Goal: Check status: Check status

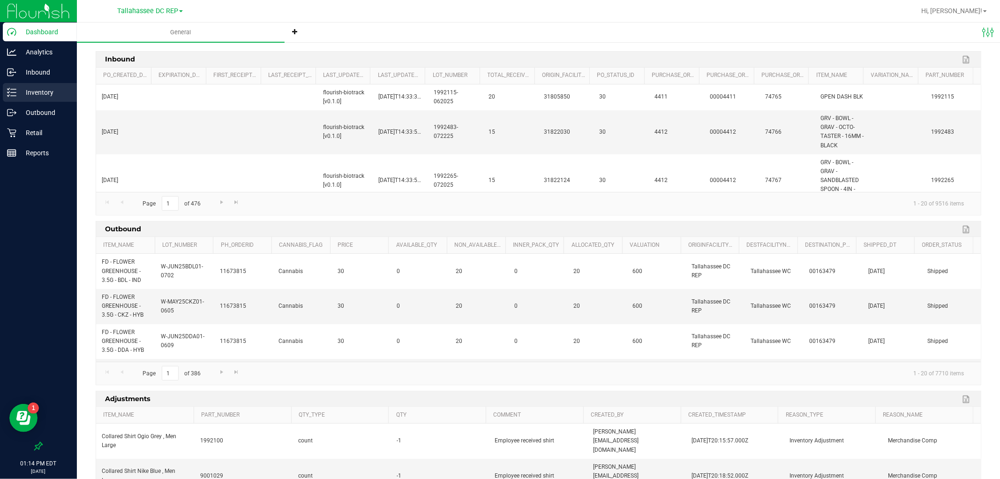
click at [52, 83] on div "Inventory" at bounding box center [40, 92] width 74 height 19
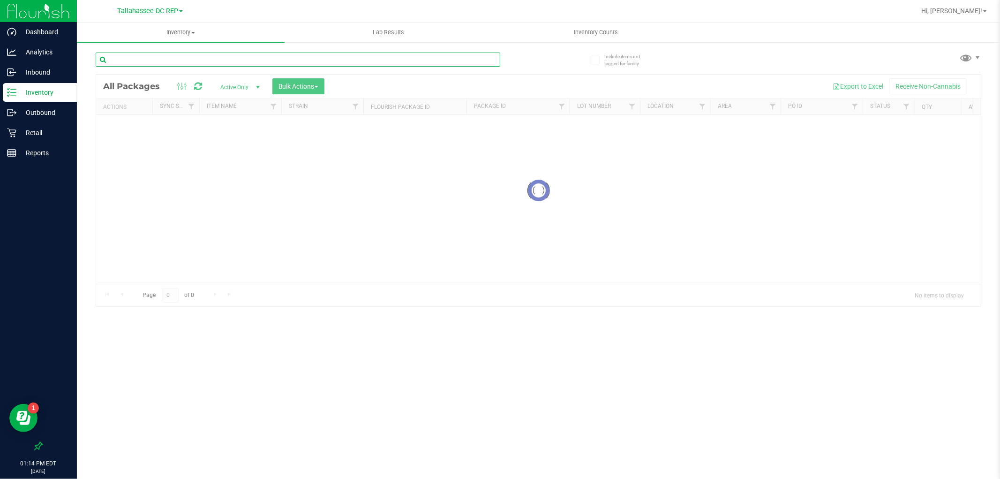
click at [190, 54] on input "text" at bounding box center [298, 60] width 405 height 14
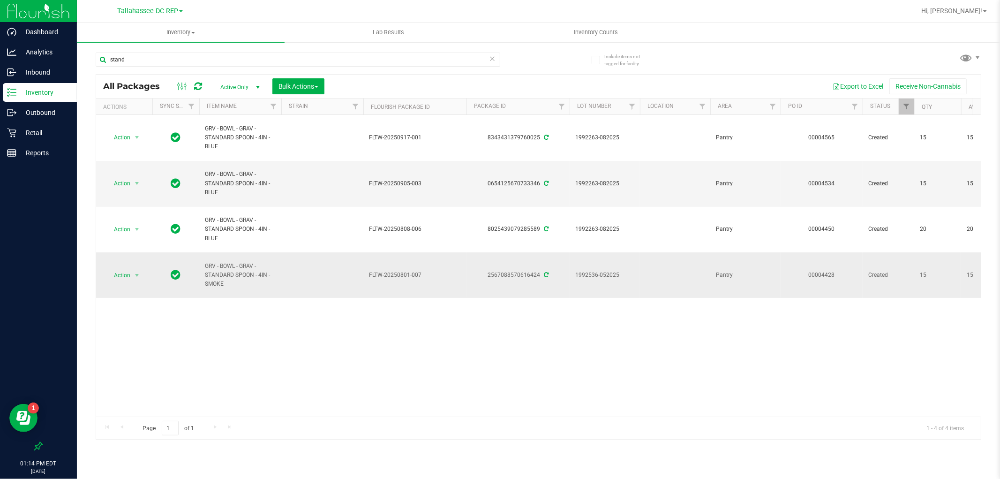
click at [200, 264] on td "GRV - BOWL - GRAV - STANDARD SPOON - 4IN - SMOKE" at bounding box center [240, 274] width 82 height 45
click at [228, 59] on input "stand" at bounding box center [298, 60] width 405 height 14
paste input "GRV - BOWL - GRAV - STANDARD SPOON - 4IN - SMOKE"
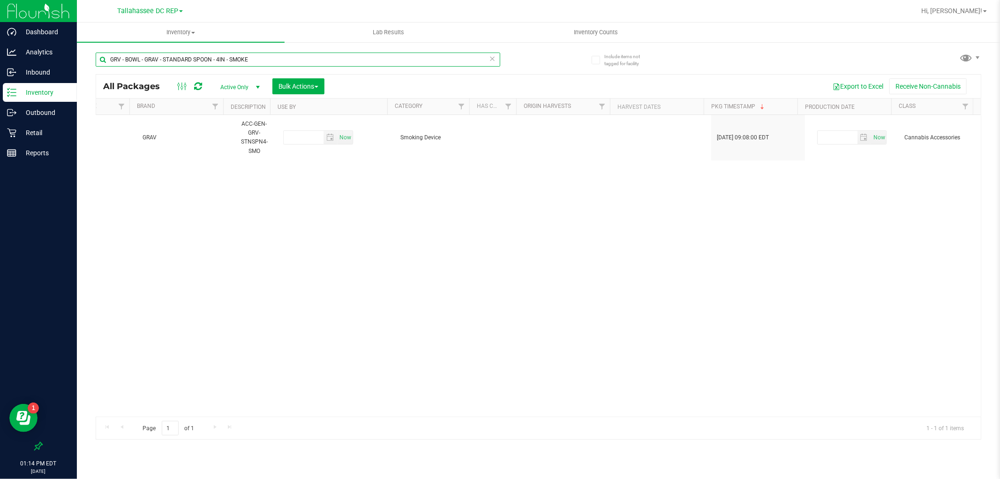
type input "GRV - BOWL - GRAV - STANDARD SPOON - 4IN - SMOKE"
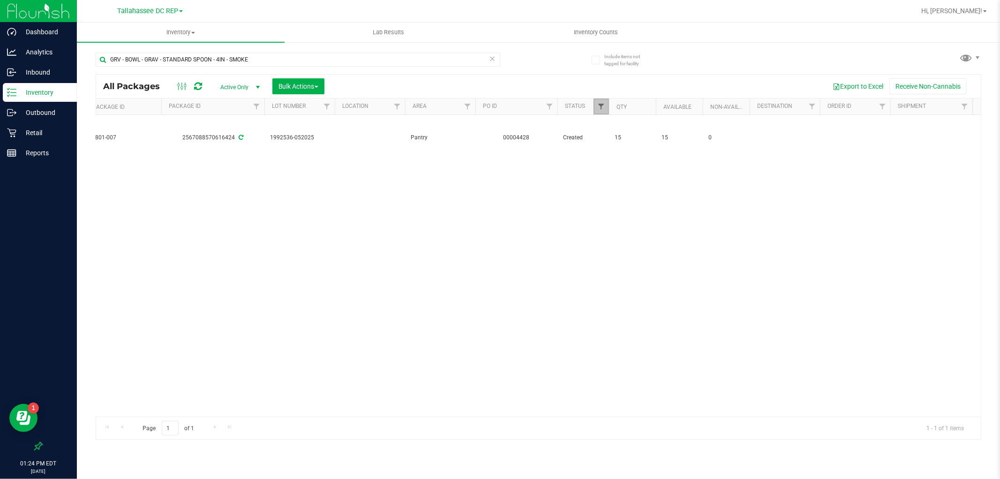
click at [598, 110] on span "Filter" at bounding box center [601, 107] width 8 height 8
click at [605, 259] on input "Shipped" at bounding box center [606, 260] width 6 height 6
checkbox input "true"
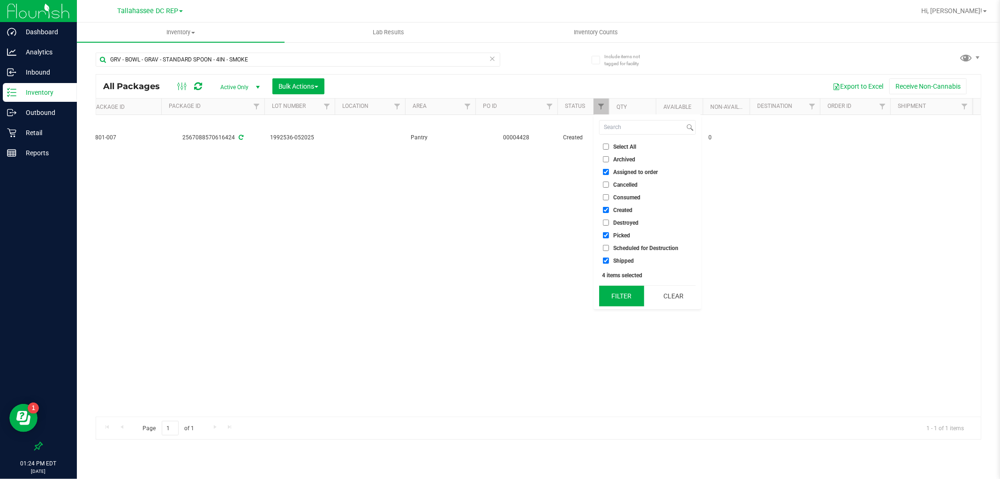
click at [624, 292] on button "Filter" at bounding box center [621, 295] width 45 height 21
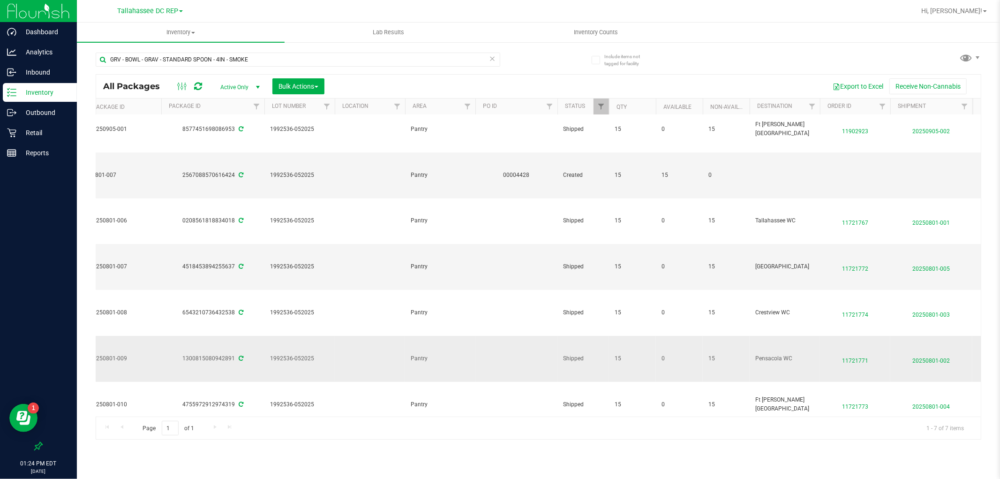
scroll to position [0, 305]
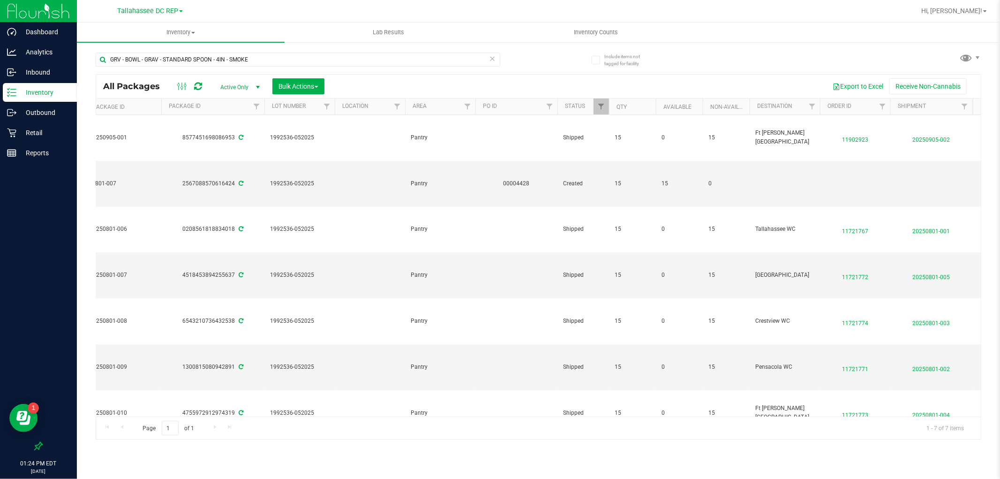
click at [803, 105] on th "Destination" at bounding box center [785, 106] width 70 height 16
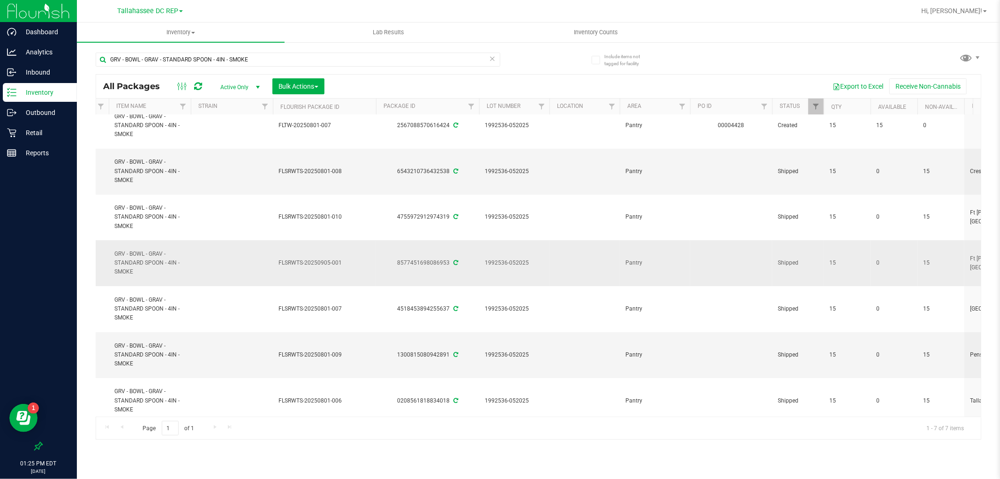
scroll to position [0, 90]
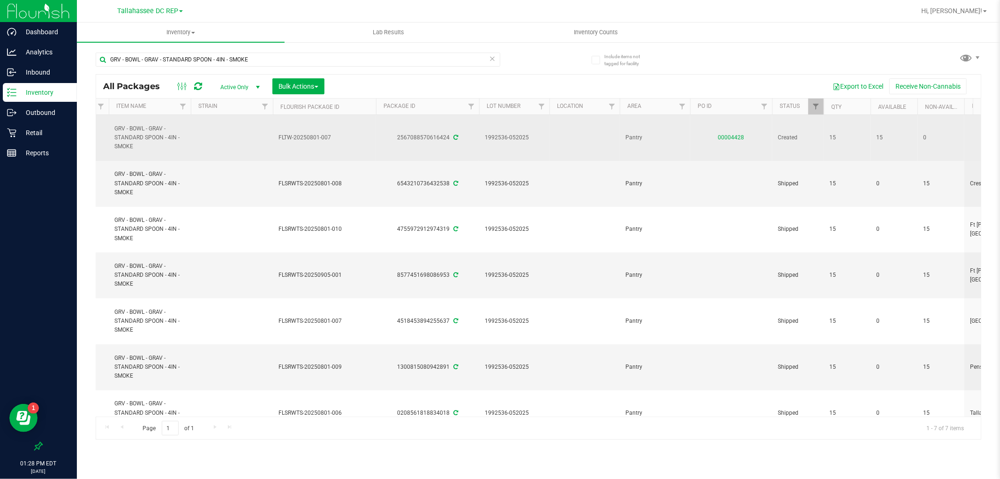
click at [729, 137] on link "00004428" at bounding box center [731, 137] width 26 height 7
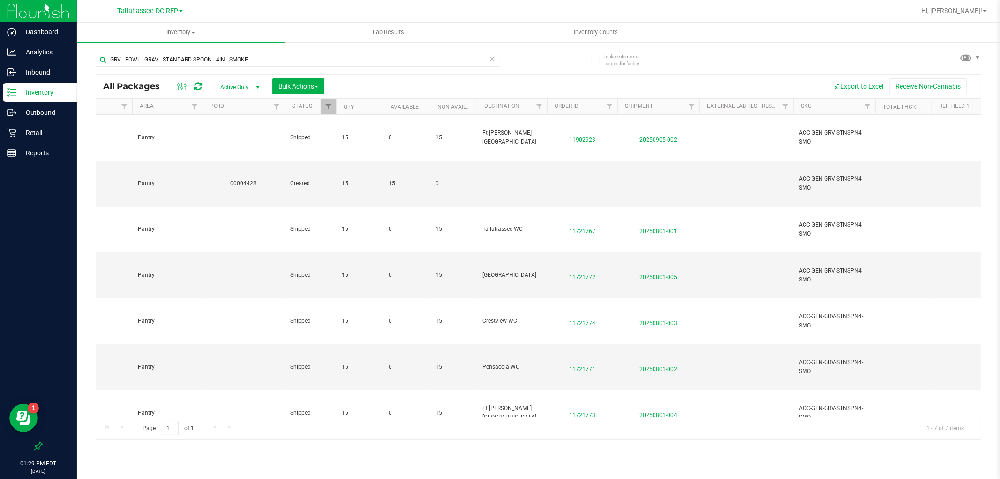
scroll to position [0, 627]
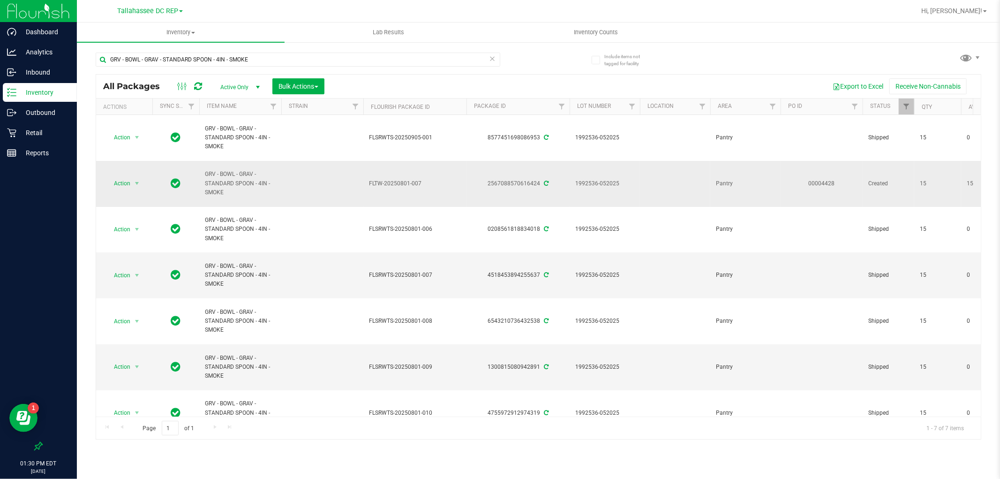
drag, startPoint x: 235, startPoint y: 195, endPoint x: 207, endPoint y: 173, distance: 35.7
click at [207, 173] on span "GRV - BOWL - GRAV - STANDARD SPOON - 4IN - SMOKE" at bounding box center [240, 183] width 71 height 27
copy span "GRV - BOWL - GRAV - STANDARD SPOON - 4IN - SMOKE"
click at [244, 186] on span "GRV - BOWL - GRAV - STANDARD SPOON - 4IN - SMOKE" at bounding box center [240, 183] width 71 height 27
drag, startPoint x: 252, startPoint y: 185, endPoint x: 209, endPoint y: 183, distance: 43.2
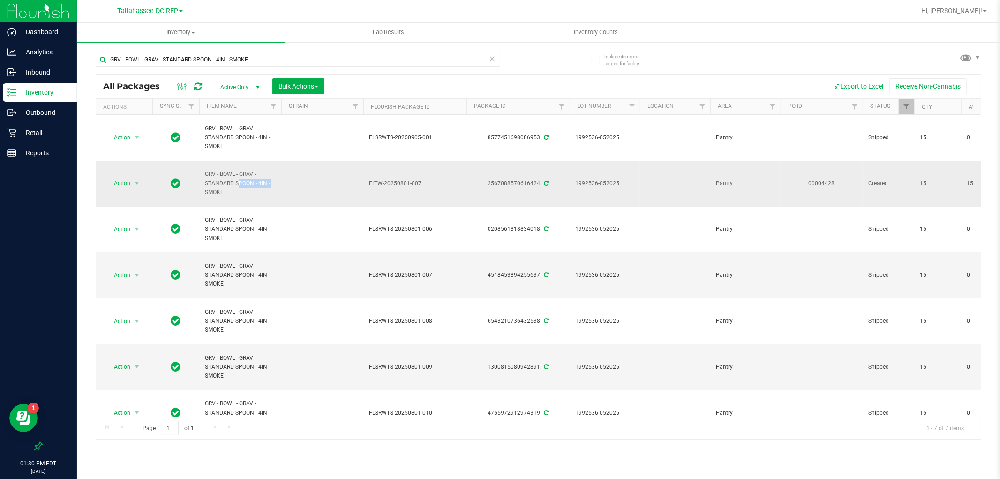
click at [209, 183] on span "GRV - BOWL - GRAV - STANDARD SPOON - 4IN - SMOKE" at bounding box center [240, 183] width 71 height 27
drag, startPoint x: 204, startPoint y: 183, endPoint x: 230, endPoint y: 191, distance: 26.5
click at [230, 191] on span "GRV - BOWL - GRAV - STANDARD SPOON - 4IN - SMOKE" at bounding box center [240, 183] width 71 height 27
copy span "STANDARD SPOON - 4IN - SMOKE"
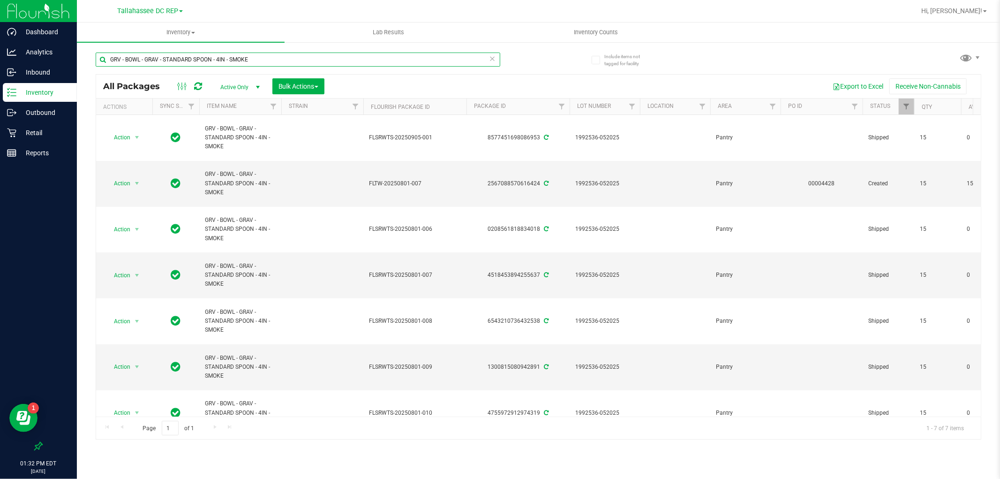
click at [196, 63] on input "GRV - BOWL - GRAV - STANDARD SPOON - 4IN - SMOKE" at bounding box center [298, 60] width 405 height 14
click at [827, 181] on link "00004428" at bounding box center [822, 183] width 26 height 7
click at [813, 183] on link "00004428" at bounding box center [822, 183] width 26 height 7
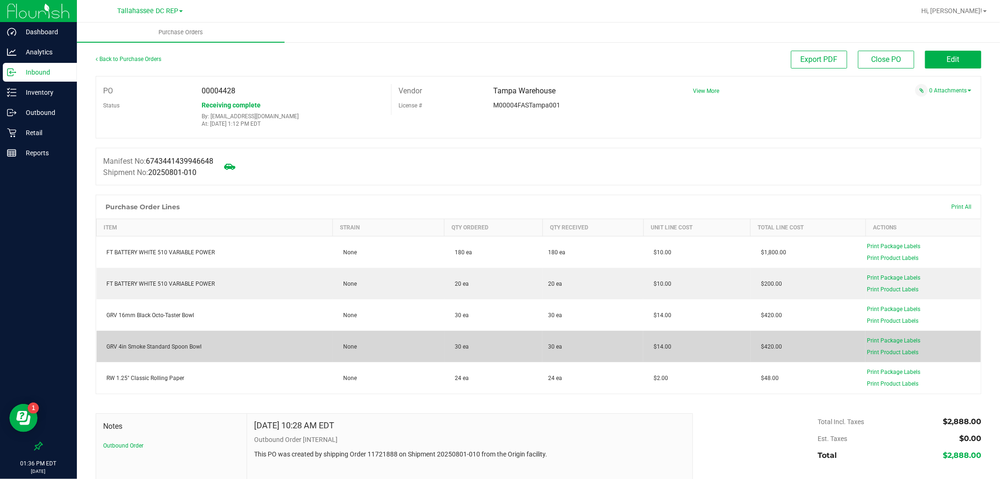
drag, startPoint x: 286, startPoint y: 340, endPoint x: 714, endPoint y: 345, distance: 428.0
click at [714, 345] on purchase-order-line-row "GRV 4in Smoke Standard Spoon Bowl None 30 ea 30 ea $14.00 $420.00 Print Package…" at bounding box center [539, 346] width 885 height 31
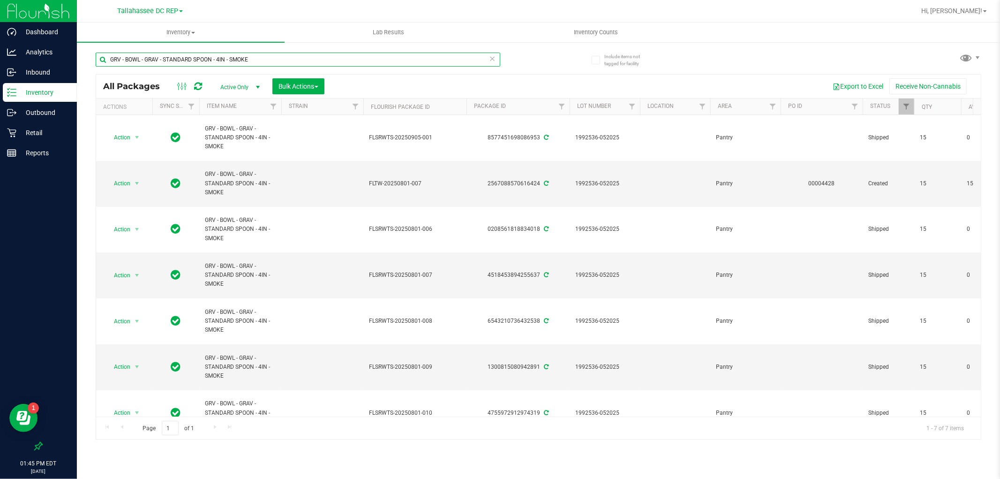
drag, startPoint x: 142, startPoint y: 59, endPoint x: 320, endPoint y: 67, distance: 177.9
click at [320, 67] on div "GRV - BOWL - GRAV - STANDARD SPOON - 4IN - SMOKE" at bounding box center [298, 64] width 405 height 22
type input "GRV - BOWL"
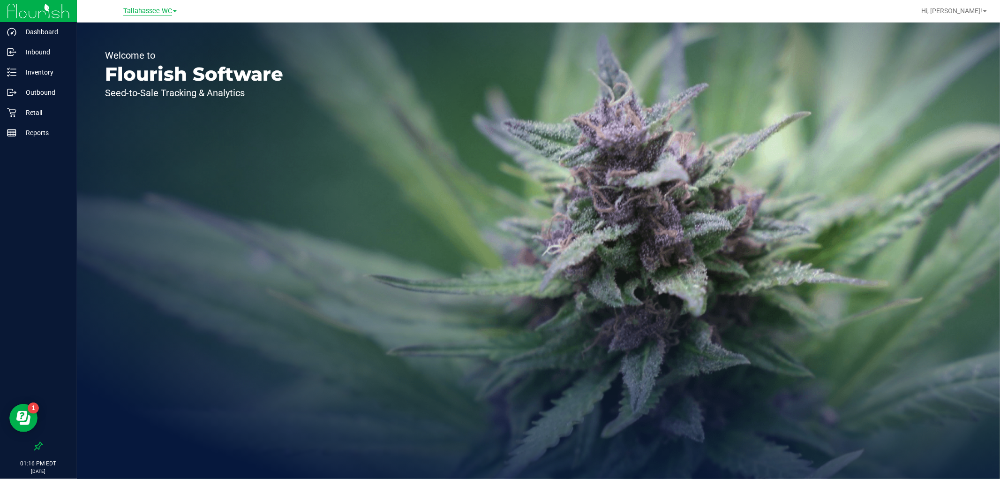
click at [153, 12] on span "Tallahassee WC" at bounding box center [147, 11] width 49 height 8
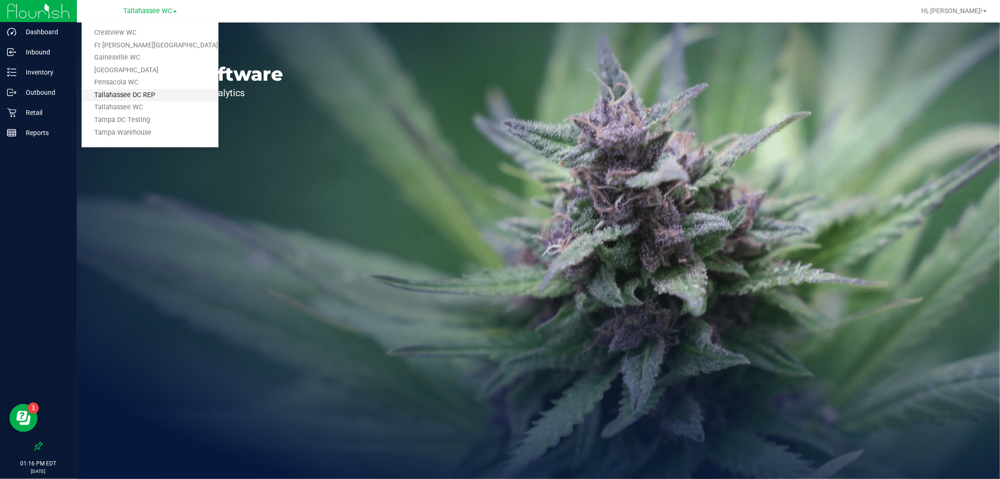
click at [153, 95] on link "Tallahassee DC REP" at bounding box center [150, 95] width 137 height 13
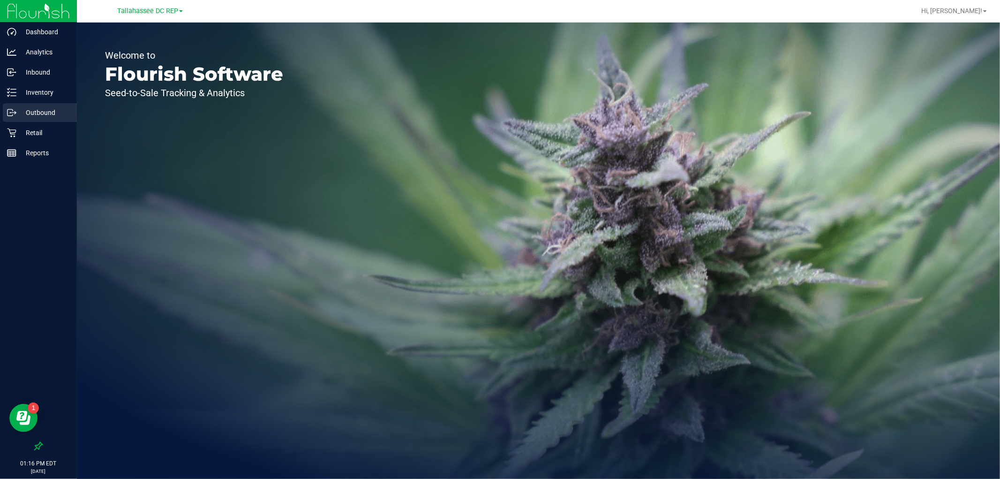
click at [46, 108] on p "Outbound" at bounding box center [44, 112] width 56 height 11
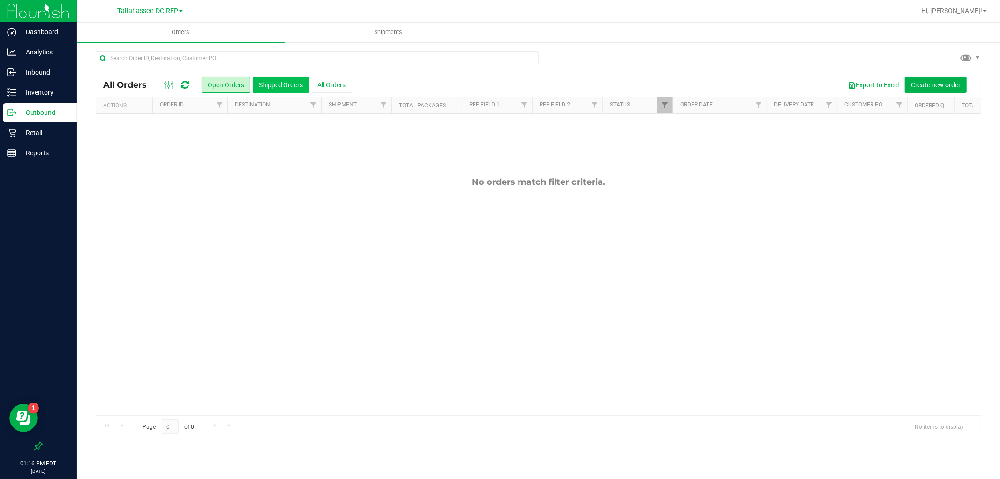
click at [280, 90] on button "Shipped Orders" at bounding box center [281, 85] width 57 height 16
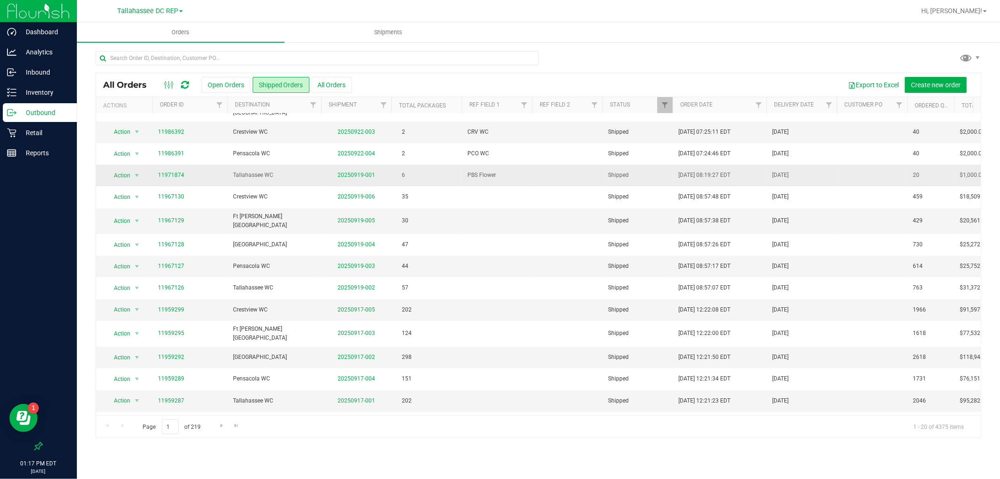
scroll to position [139, 0]
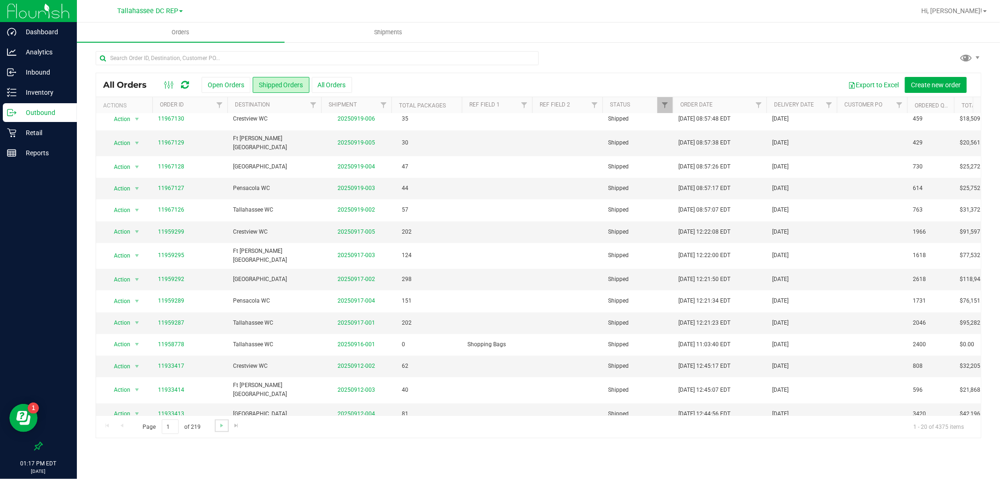
click at [216, 421] on link "Go to the next page" at bounding box center [222, 425] width 14 height 13
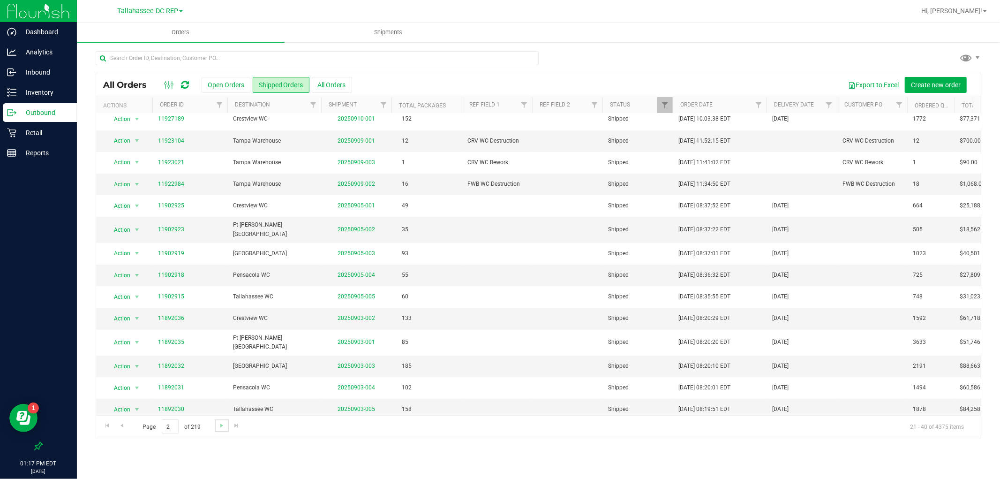
click at [221, 429] on link "Go to the next page" at bounding box center [222, 425] width 14 height 13
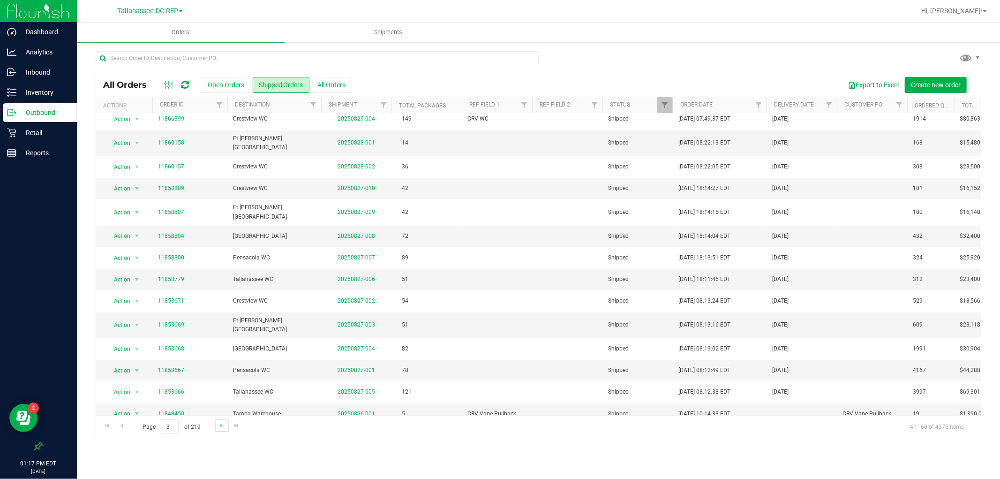
click at [220, 432] on link "Go to the next page" at bounding box center [222, 425] width 14 height 13
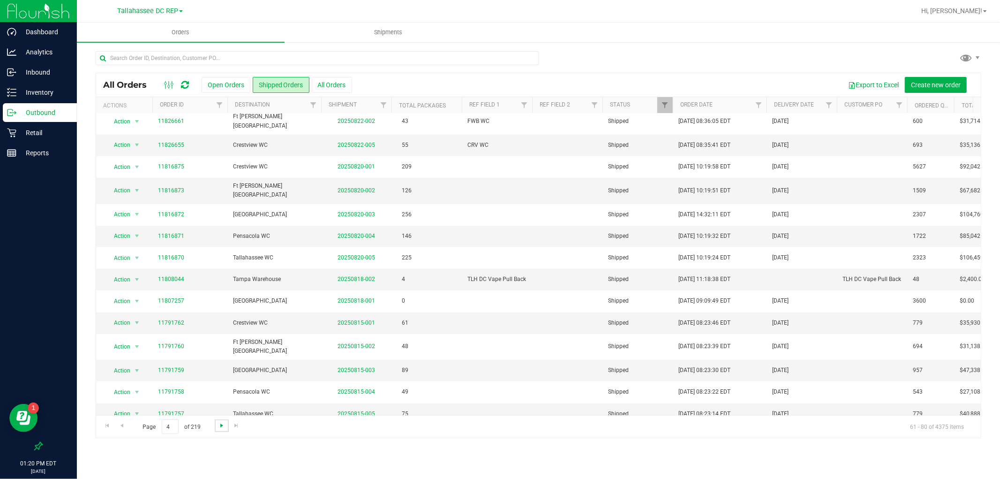
click at [223, 428] on span "Go to the next page" at bounding box center [222, 425] width 8 height 8
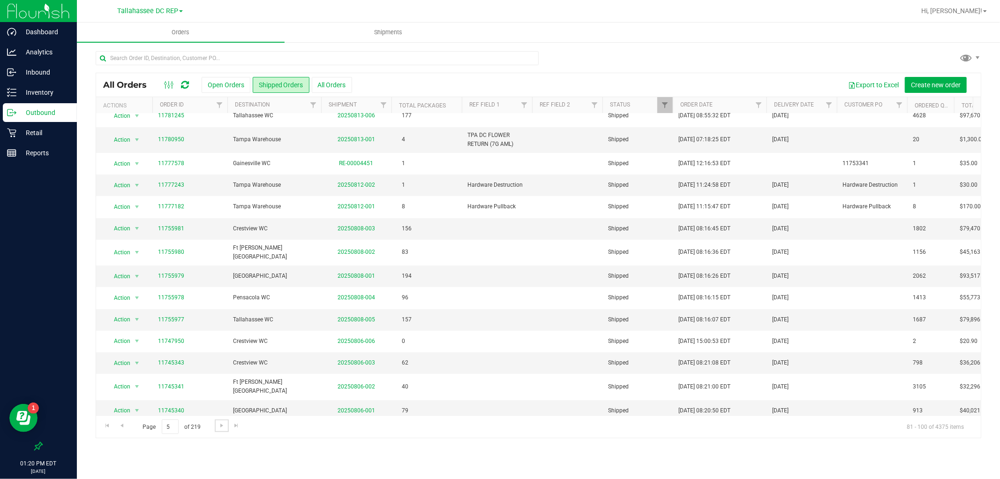
scroll to position [143, 0]
click at [217, 426] on link "Go to the next page" at bounding box center [222, 425] width 14 height 13
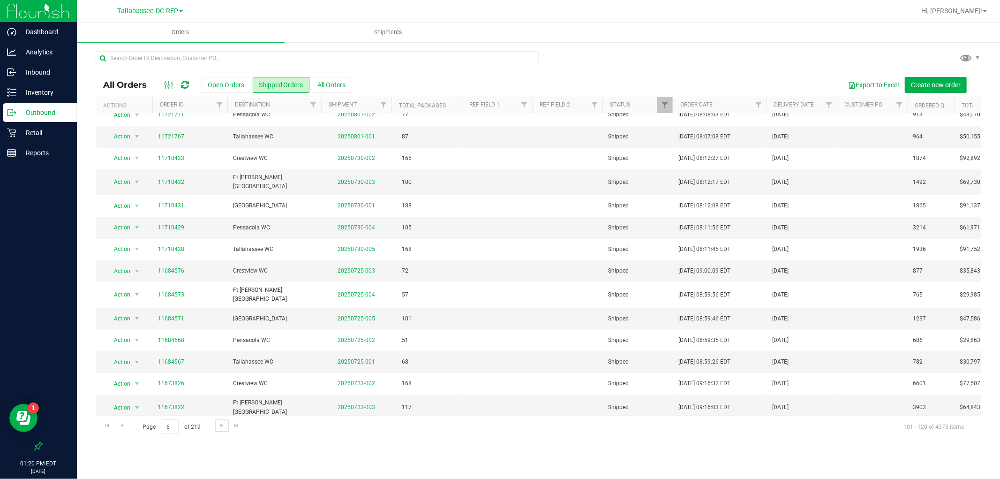
scroll to position [0, 0]
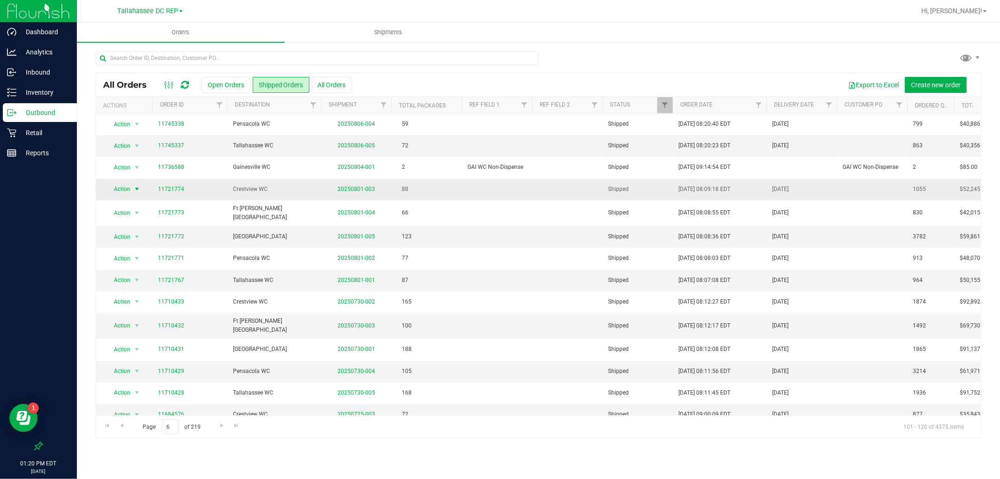
click at [118, 189] on span "Action" at bounding box center [117, 188] width 25 height 13
click at [164, 284] on li "Print invoice" at bounding box center [141, 287] width 70 height 14
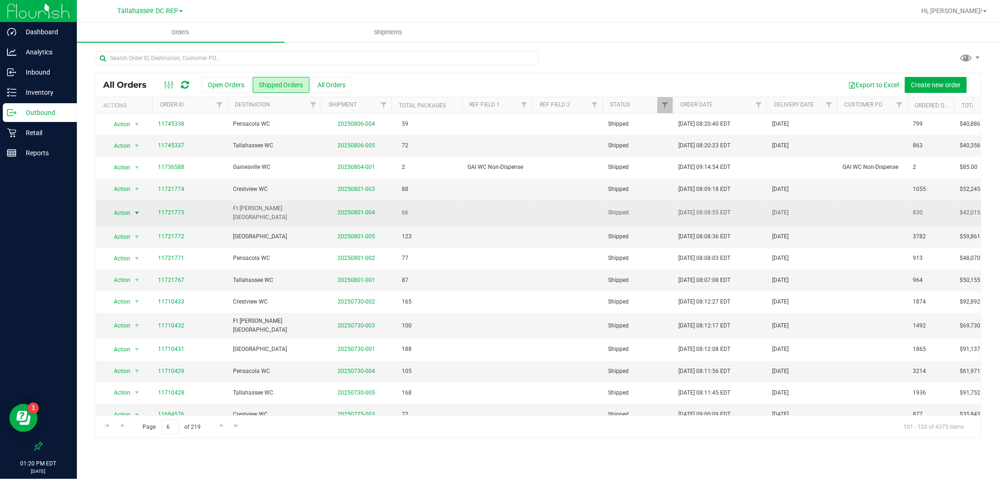
click at [134, 210] on span "select" at bounding box center [137, 213] width 8 height 8
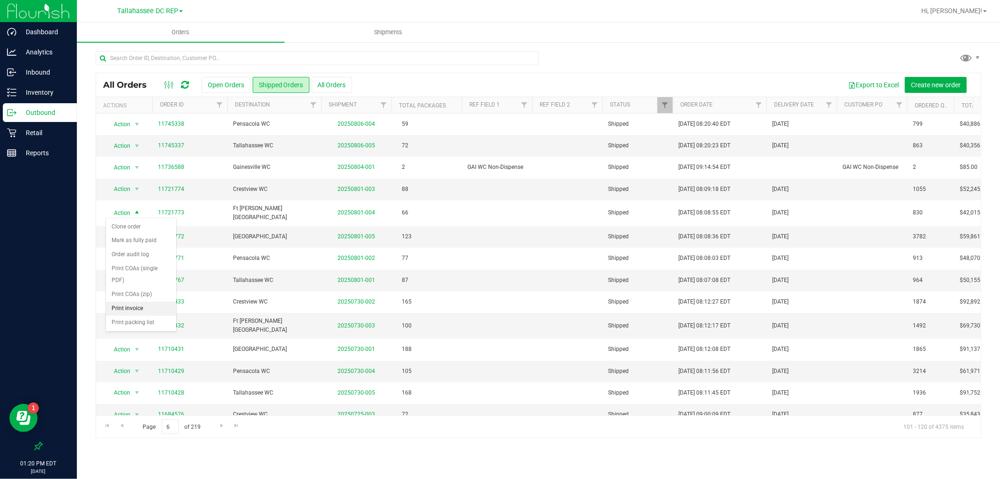
click at [156, 310] on li "Print invoice" at bounding box center [141, 308] width 70 height 14
click at [136, 233] on span "select" at bounding box center [137, 237] width 8 height 8
click at [152, 328] on li "Print invoice" at bounding box center [141, 330] width 70 height 14
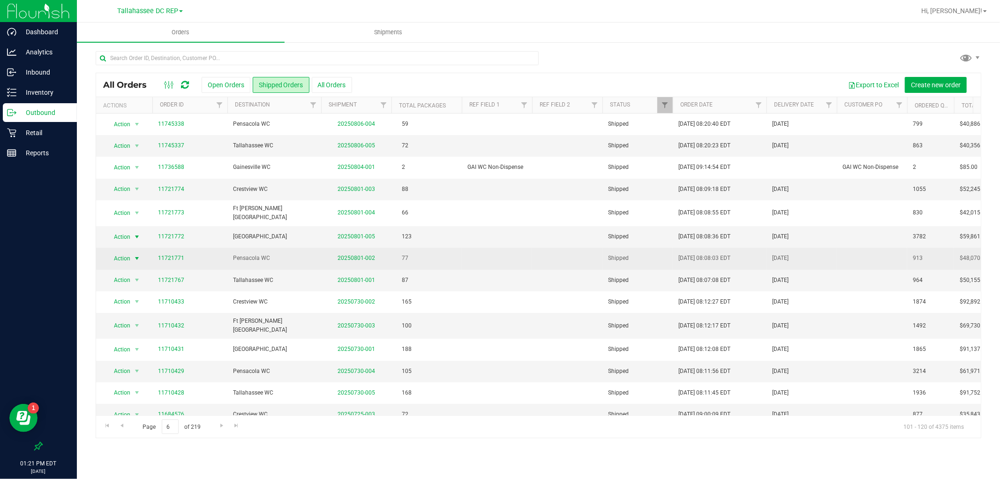
click at [124, 252] on span "Action" at bounding box center [117, 258] width 25 height 13
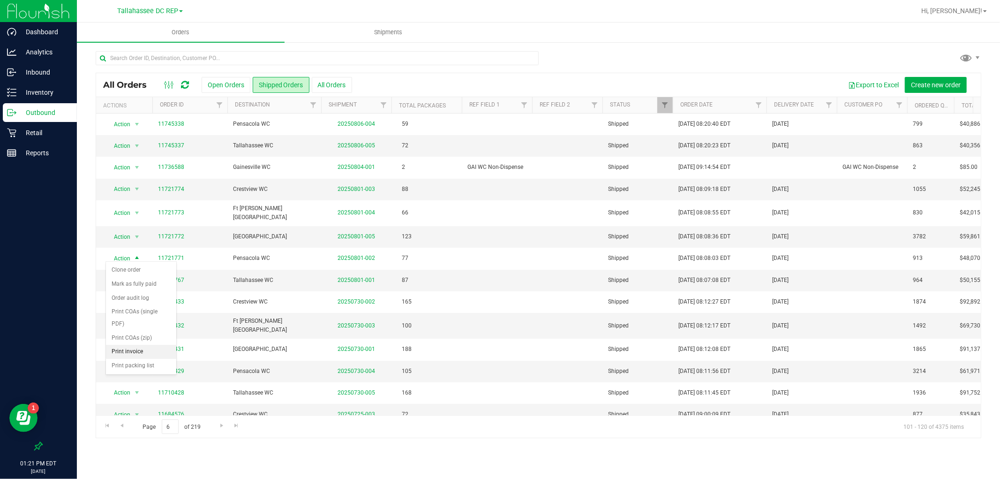
click at [147, 349] on li "Print invoice" at bounding box center [141, 352] width 70 height 14
click at [127, 275] on span "Action" at bounding box center [117, 279] width 25 height 13
click at [151, 372] on li "Print invoice" at bounding box center [141, 374] width 70 height 14
click at [123, 145] on span "Action" at bounding box center [117, 145] width 25 height 13
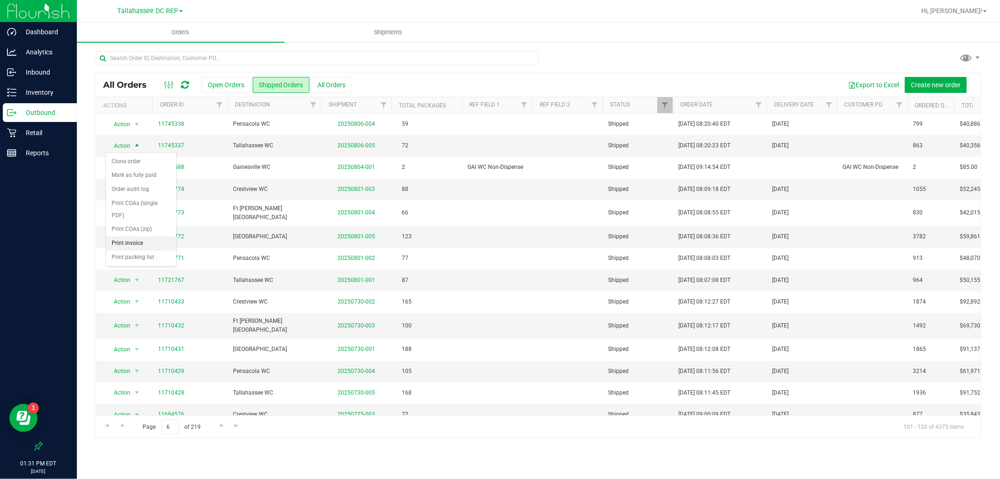
click at [150, 241] on li "Print invoice" at bounding box center [141, 243] width 70 height 14
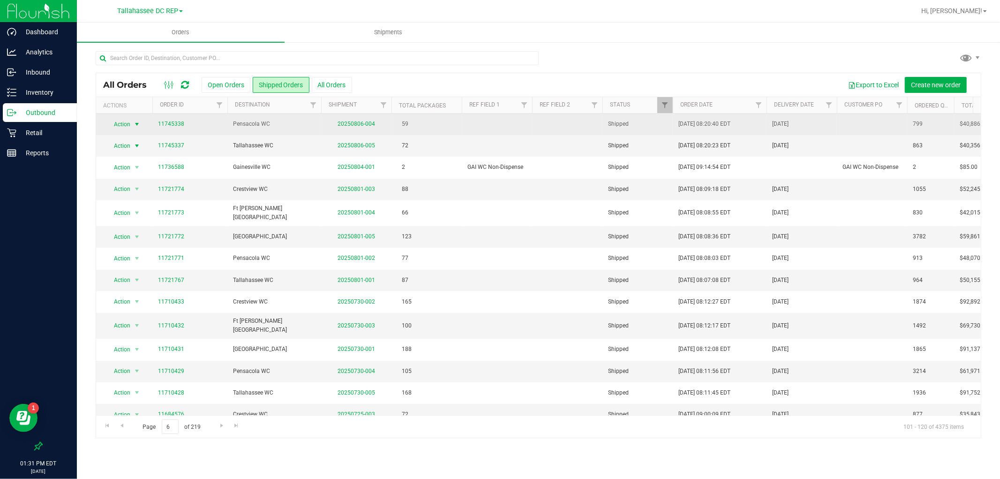
click at [136, 121] on span "select" at bounding box center [137, 124] width 8 height 8
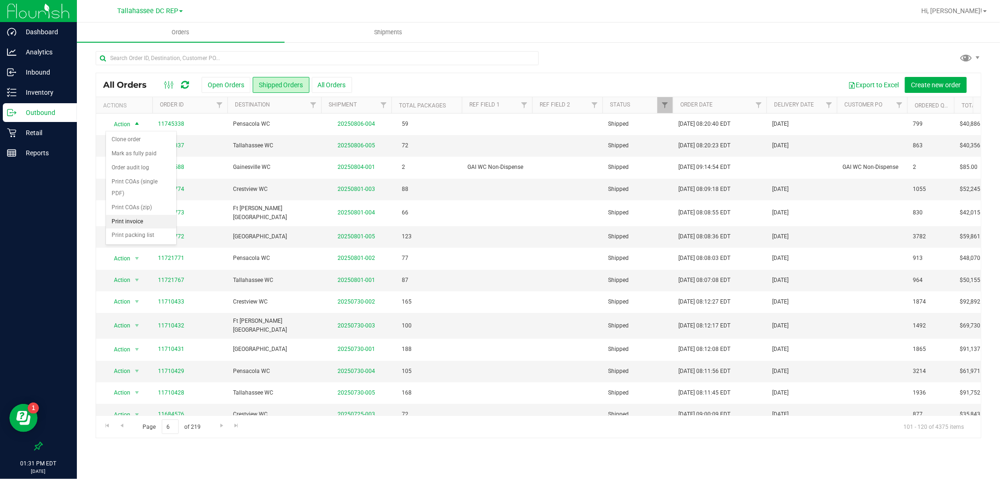
click at [152, 219] on li "Print invoice" at bounding box center [141, 222] width 70 height 14
click at [124, 425] on span "Go to the previous page" at bounding box center [122, 425] width 8 height 8
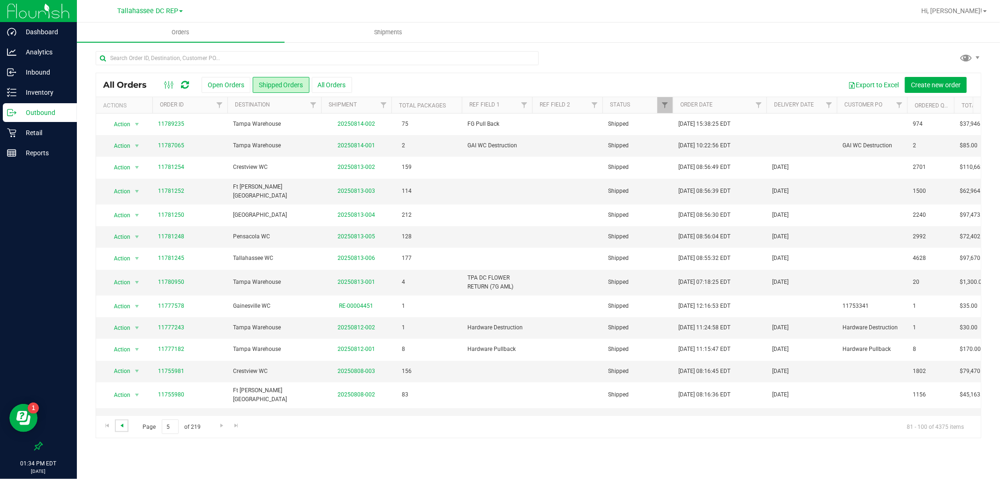
click at [124, 424] on span "Go to the previous page" at bounding box center [122, 425] width 8 height 8
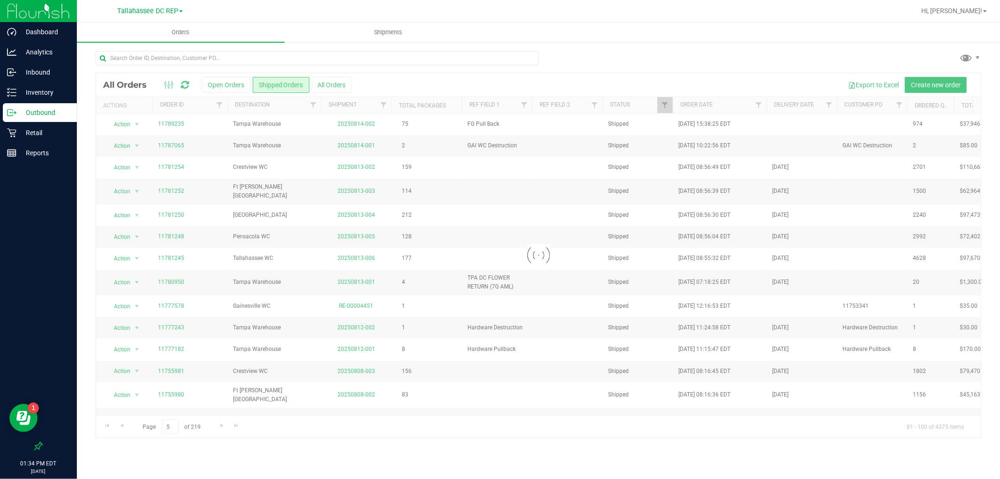
click at [422, 458] on div "Orders Shipments Loading... All Orders Open Orders Shipped Orders All Orders Ex…" at bounding box center [538, 251] width 923 height 456
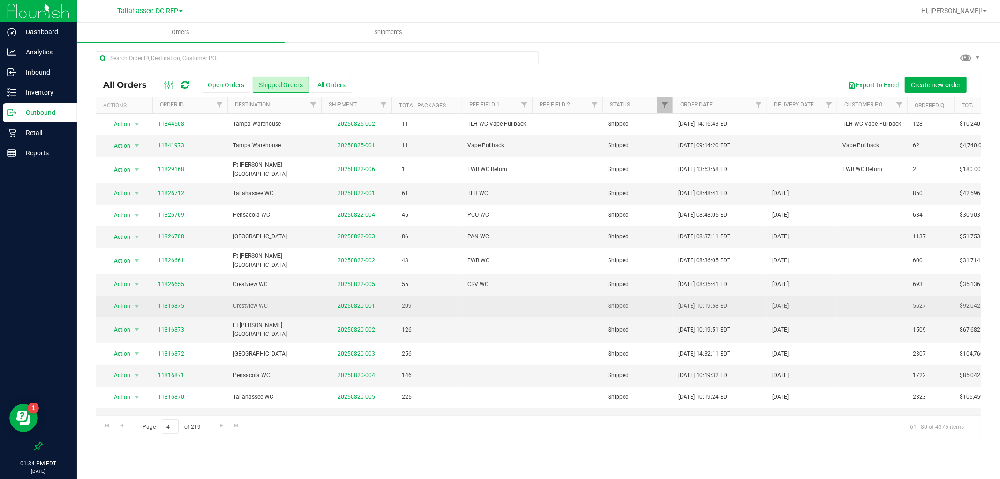
scroll to position [139, 0]
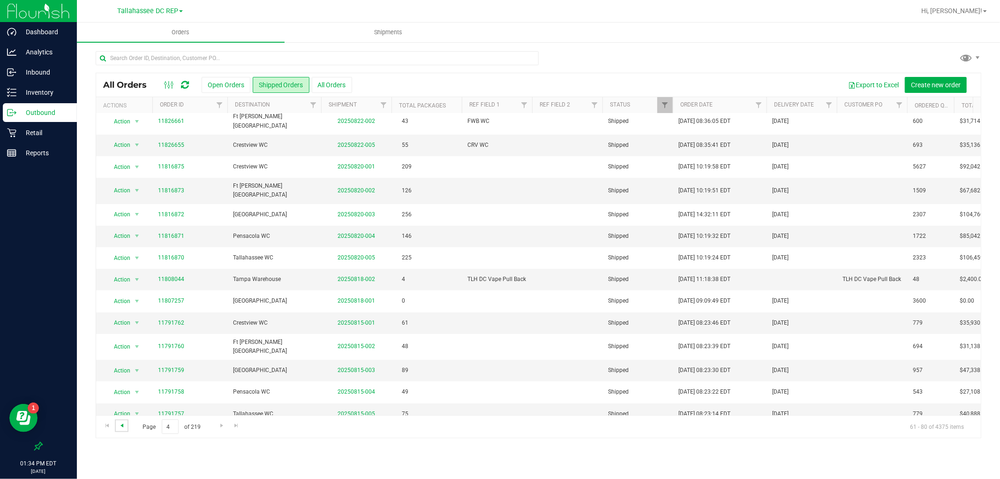
click at [125, 424] on span "Go to the previous page" at bounding box center [122, 425] width 8 height 8
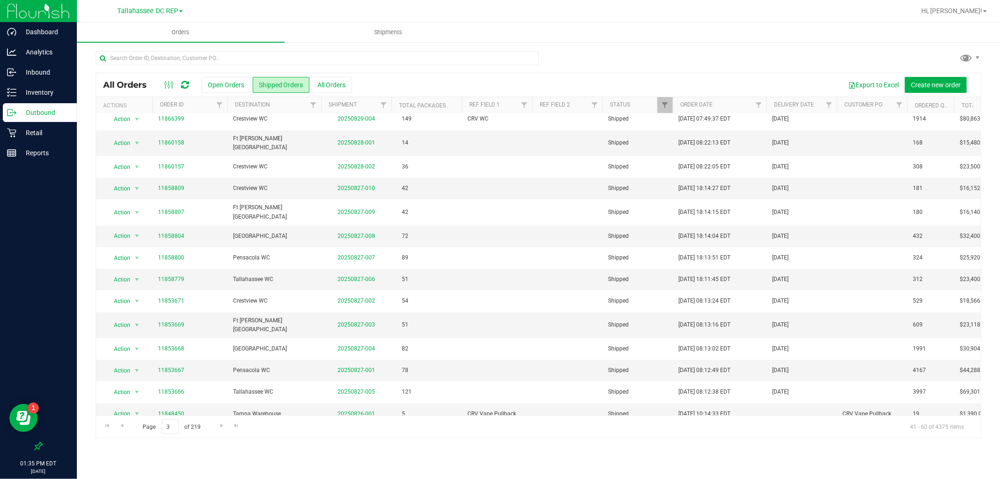
scroll to position [0, 0]
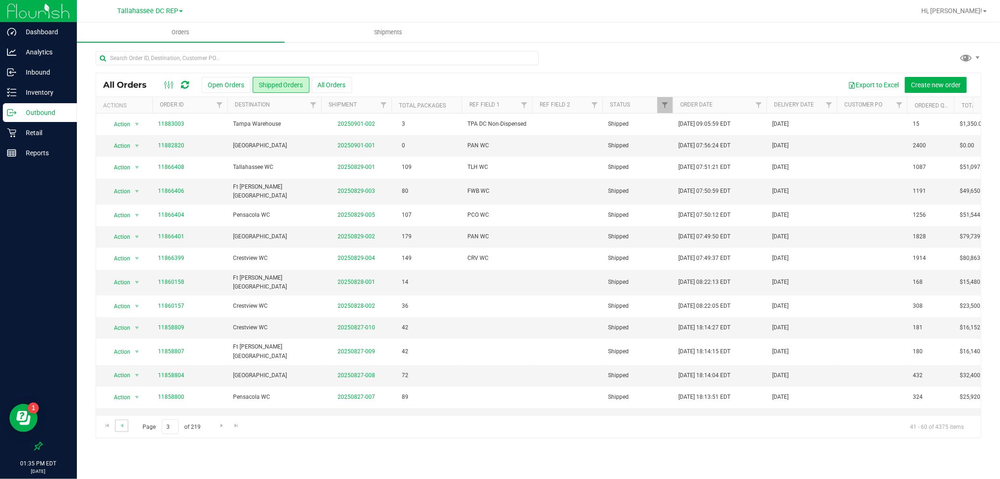
click at [127, 425] on link "Go to the previous page" at bounding box center [122, 425] width 14 height 13
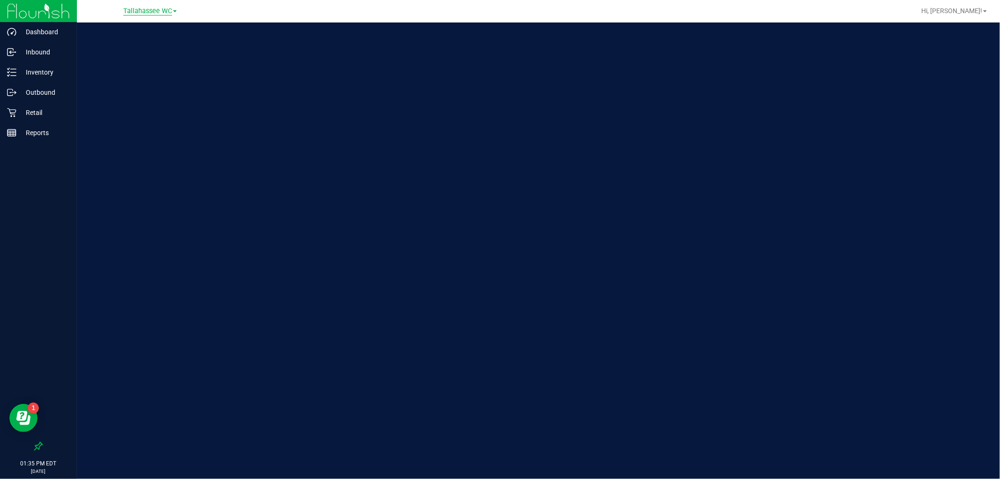
click at [146, 10] on span "Tallahassee WC" at bounding box center [147, 11] width 49 height 8
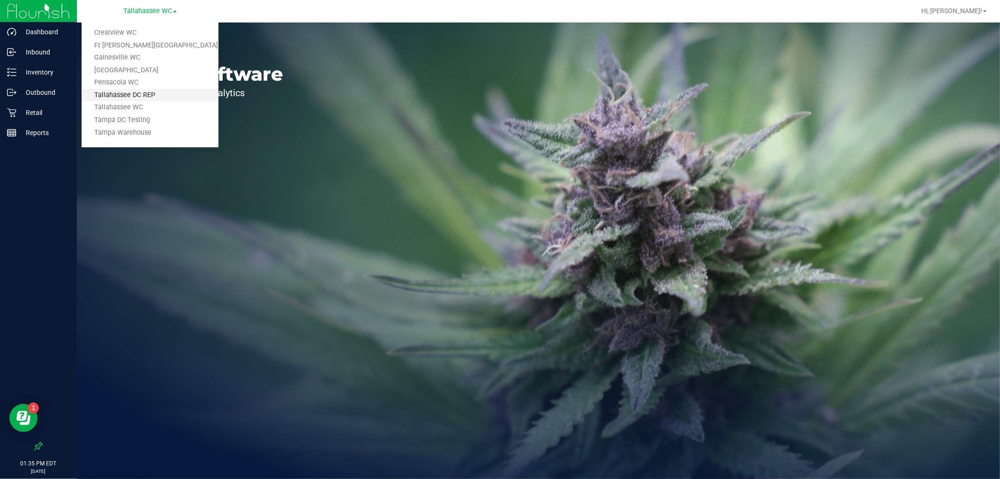
click at [152, 95] on link "Tallahassee DC REP" at bounding box center [150, 95] width 137 height 13
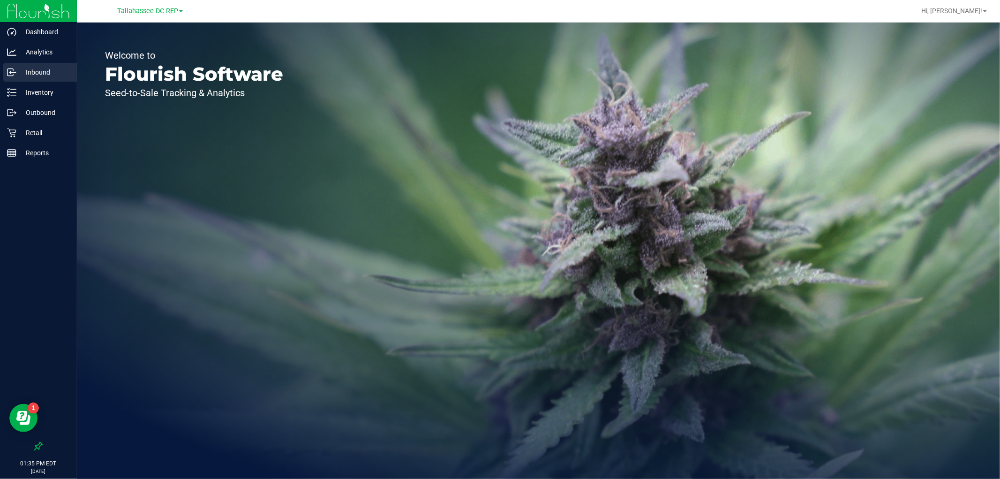
click at [47, 69] on p "Inbound" at bounding box center [44, 72] width 56 height 11
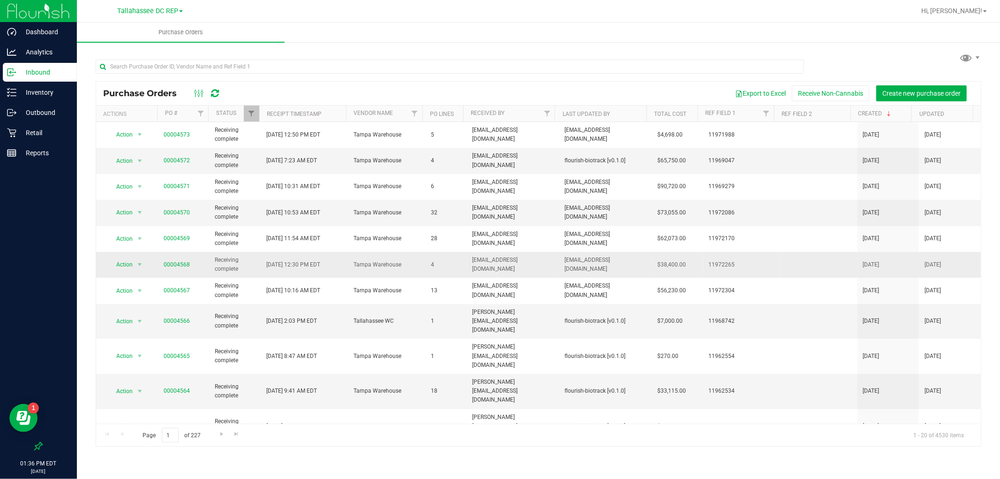
scroll to position [218, 0]
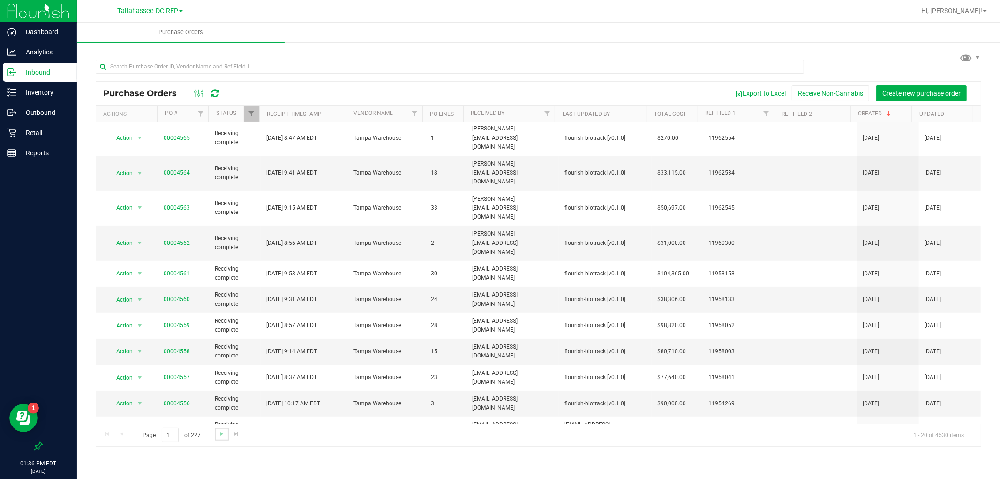
click at [216, 438] on link "Go to the next page" at bounding box center [222, 434] width 14 height 13
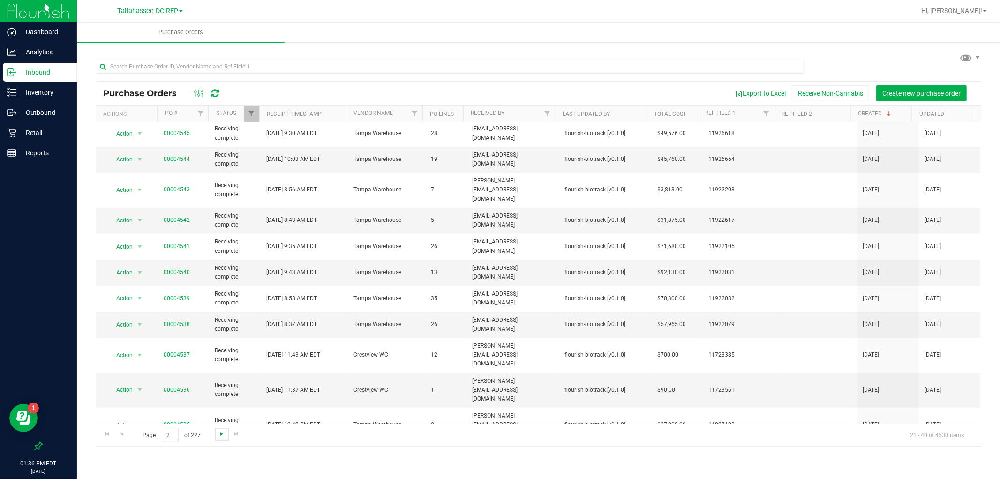
click at [224, 432] on span "Go to the next page" at bounding box center [222, 434] width 8 height 8
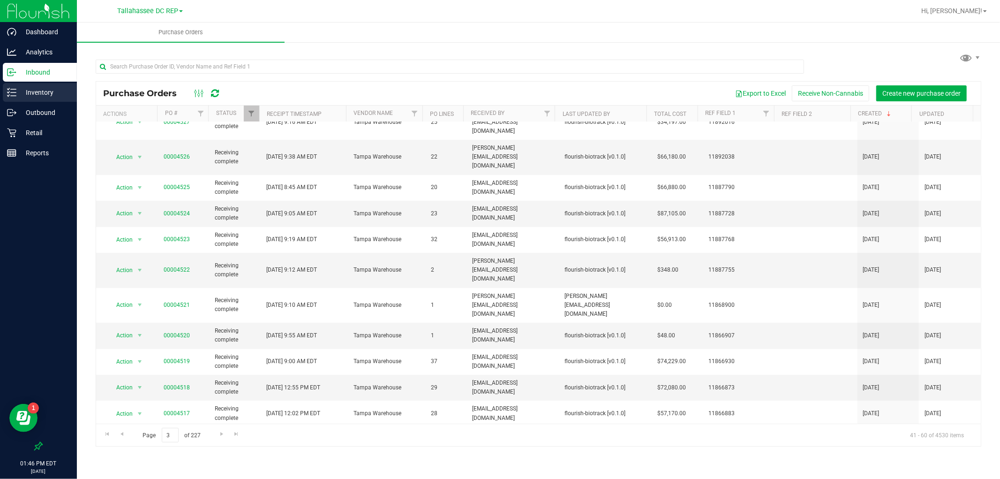
click at [38, 88] on p "Inventory" at bounding box center [44, 92] width 56 height 11
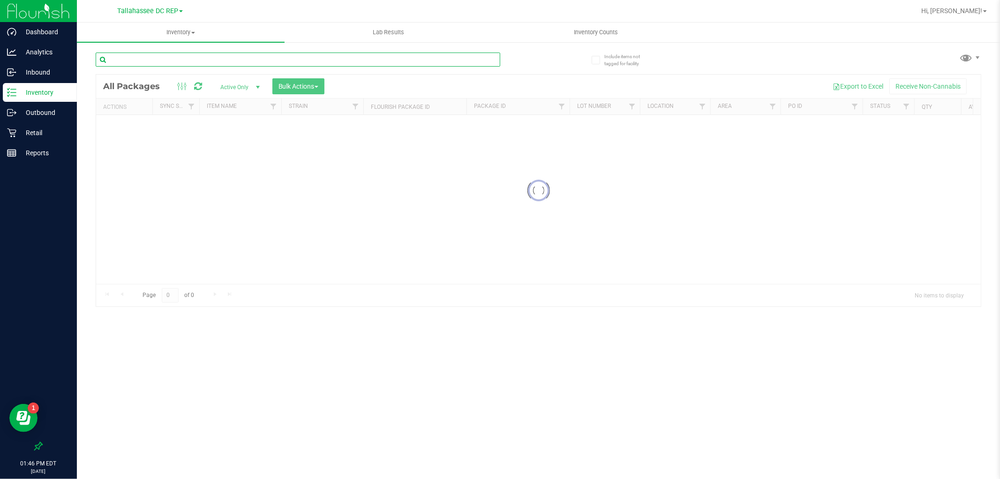
click at [203, 57] on input "text" at bounding box center [298, 60] width 405 height 14
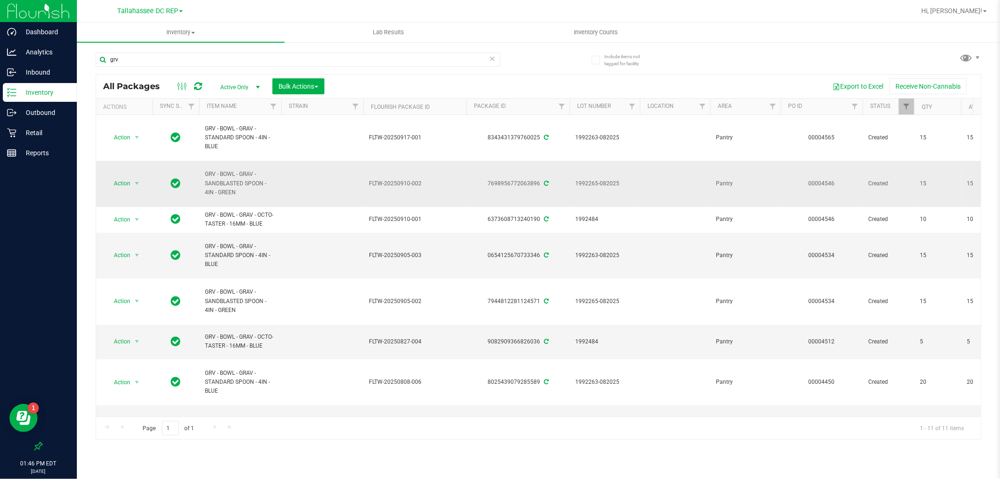
drag, startPoint x: 246, startPoint y: 196, endPoint x: 200, endPoint y: 173, distance: 51.2
click at [200, 173] on td "GRV - BOWL - GRAV - SANDBLASTED SPOON - 4IN - GREEN" at bounding box center [240, 184] width 82 height 46
copy span "GRV - BOWL - GRAV - SANDBLASTED SPOON - 4IN - GREEN"
click at [171, 59] on input "grv" at bounding box center [298, 60] width 405 height 14
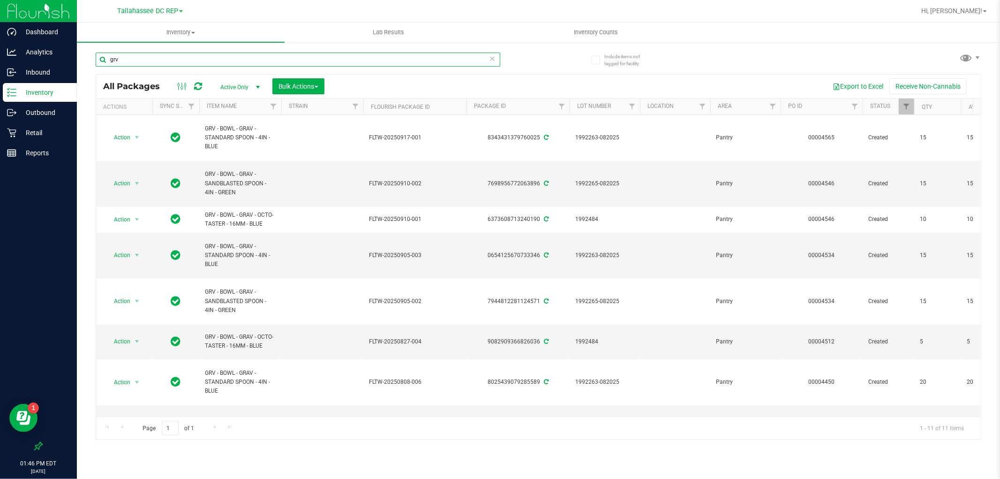
paste input "GRV - BOWL - GRAV - SANDBLASTED SPOON - 4IN - GREEN"
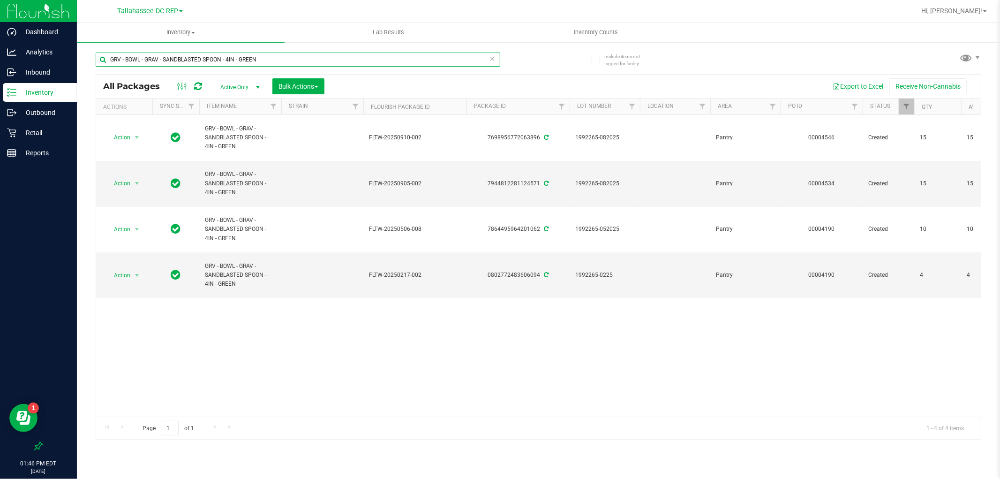
drag, startPoint x: 142, startPoint y: 57, endPoint x: 457, endPoint y: 63, distance: 314.6
click at [458, 59] on input "GRV - BOWL - GRAV - SANDBLASTED SPOON - 4IN - GREEN" at bounding box center [298, 60] width 405 height 14
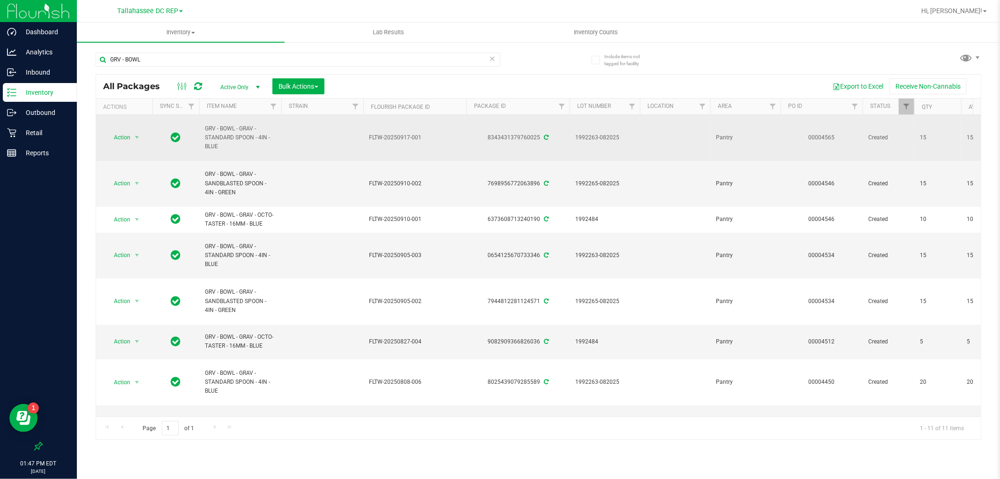
drag, startPoint x: 225, startPoint y: 147, endPoint x: 190, endPoint y: 128, distance: 40.1
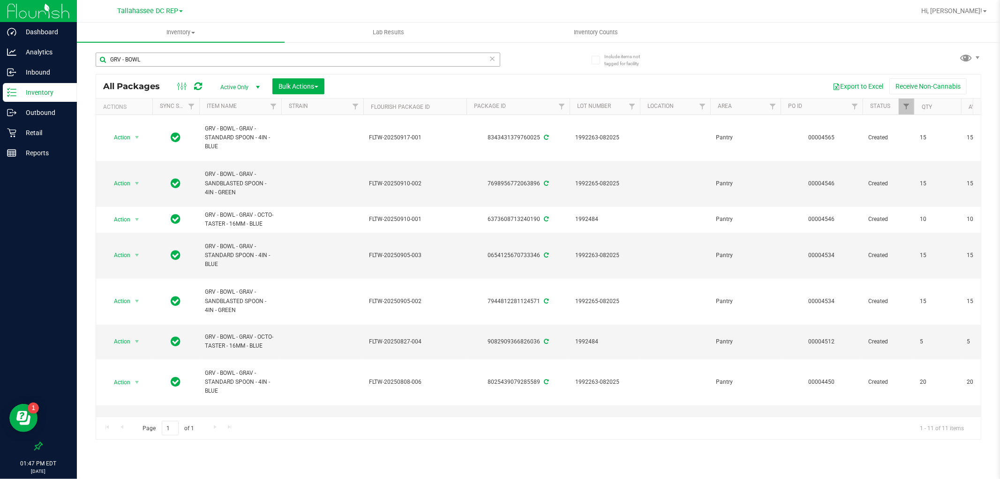
copy tr "GRV - BOWL - GRAV - STANDARD SPOON - 4IN - BLUE"
click at [209, 59] on input "GRV - BOWL" at bounding box center [298, 60] width 405 height 14
paste input "GRV - BOWL - GRAV - STANDARD SPOON - 4IN - BLUE"
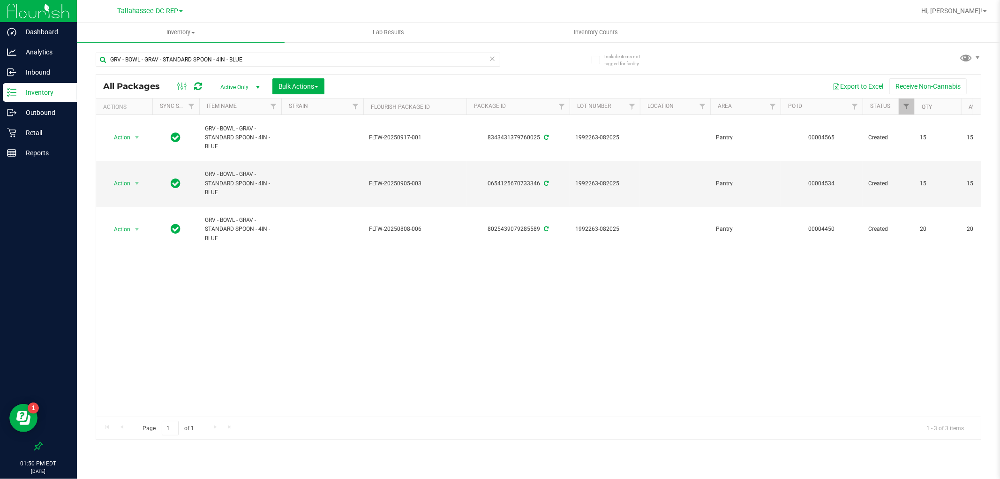
click at [809, 317] on div "Action Action Adjust qty Create package Edit attributes Global inventory Locate…" at bounding box center [538, 265] width 885 height 301
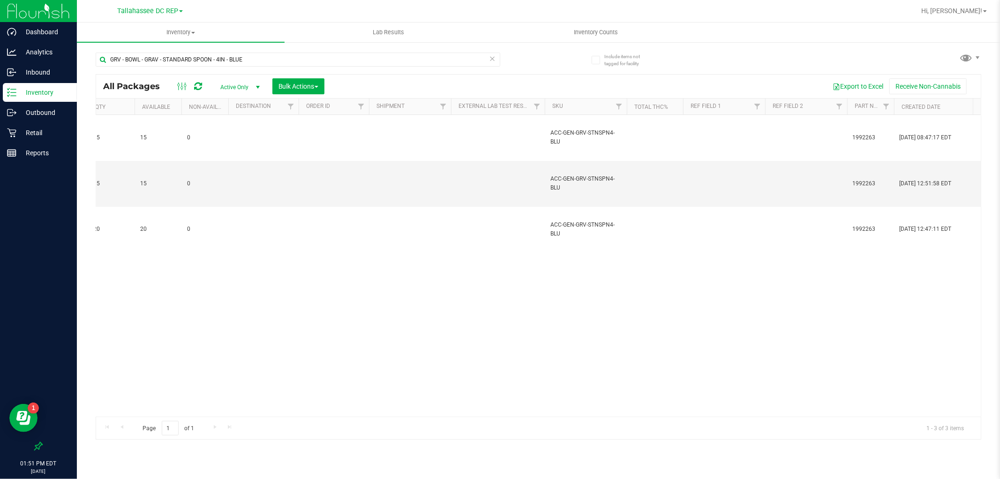
click at [781, 264] on div "Action Action Adjust qty Create package Edit attributes Global inventory Locate…" at bounding box center [538, 265] width 885 height 301
drag, startPoint x: 346, startPoint y: 416, endPoint x: 262, endPoint y: 418, distance: 84.4
click at [262, 418] on div "Page 1 of 1 1 - 3 of 3 items" at bounding box center [538, 427] width 885 height 23
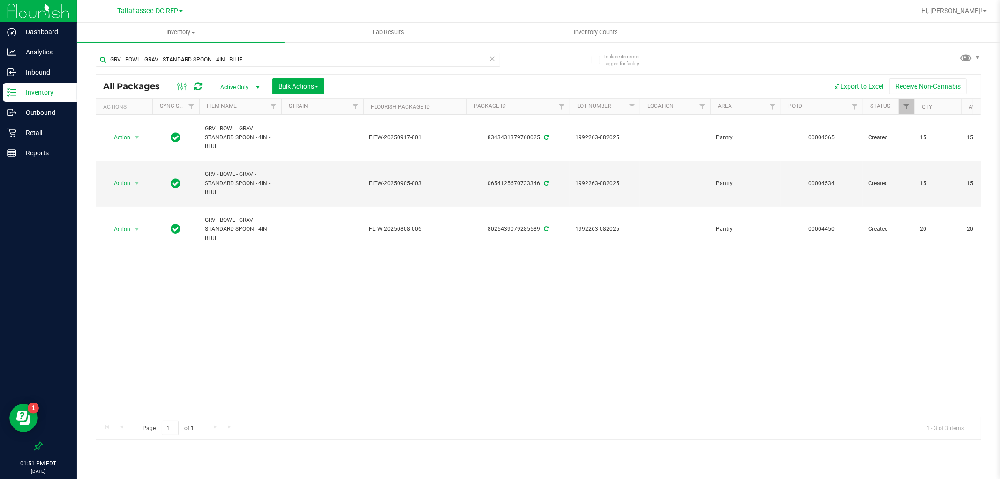
click at [254, 327] on div "Action Action Adjust qty Create package Edit attributes Global inventory Locate…" at bounding box center [538, 265] width 885 height 301
drag, startPoint x: 131, startPoint y: 56, endPoint x: 438, endPoint y: 40, distance: 307.5
click at [438, 41] on inventory "Inventory All packages All inventory Waste log Create inventory Lab Results Inv…" at bounding box center [538, 175] width 923 height 305
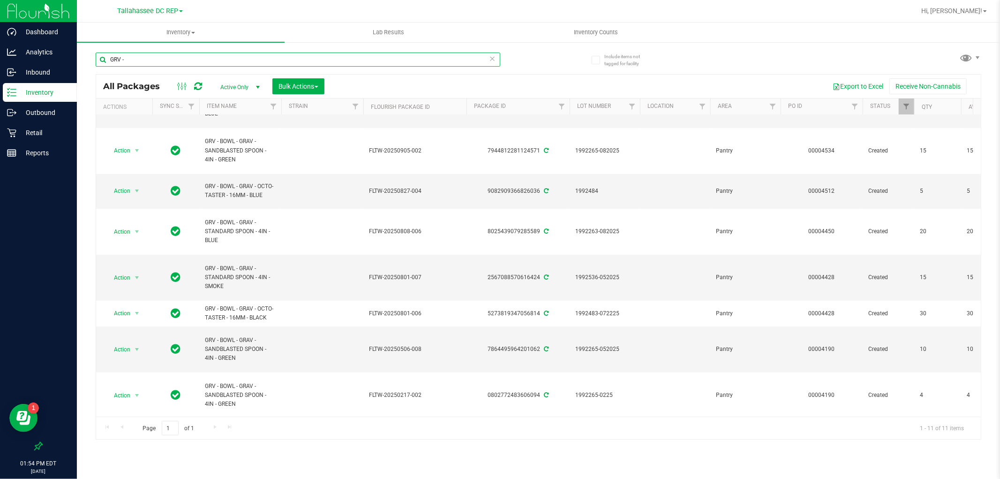
drag, startPoint x: 149, startPoint y: 63, endPoint x: 88, endPoint y: 65, distance: 61.4
click at [88, 65] on div "Include items not tagged for facility GRV - All Packages Active Only Active Onl…" at bounding box center [538, 184] width 923 height 286
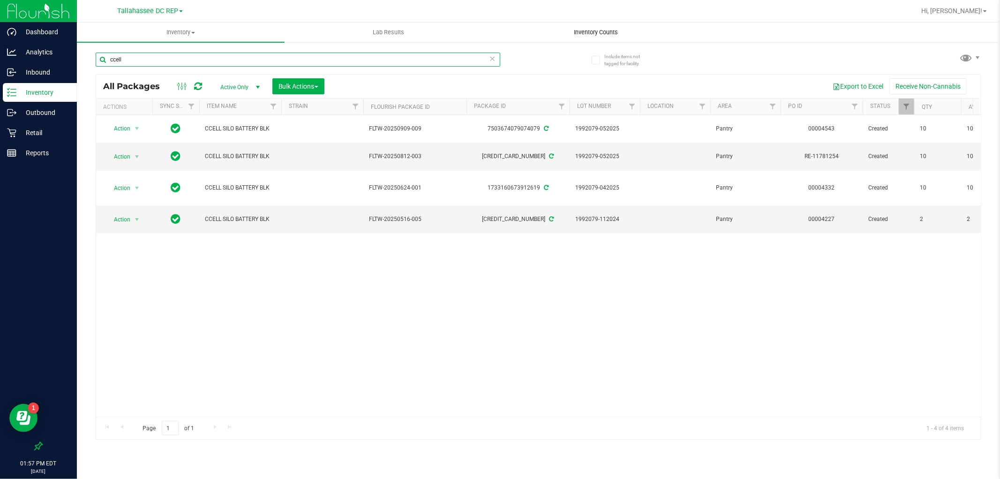
type input "ccell"
click at [618, 31] on span "Inventory Counts" at bounding box center [596, 32] width 69 height 8
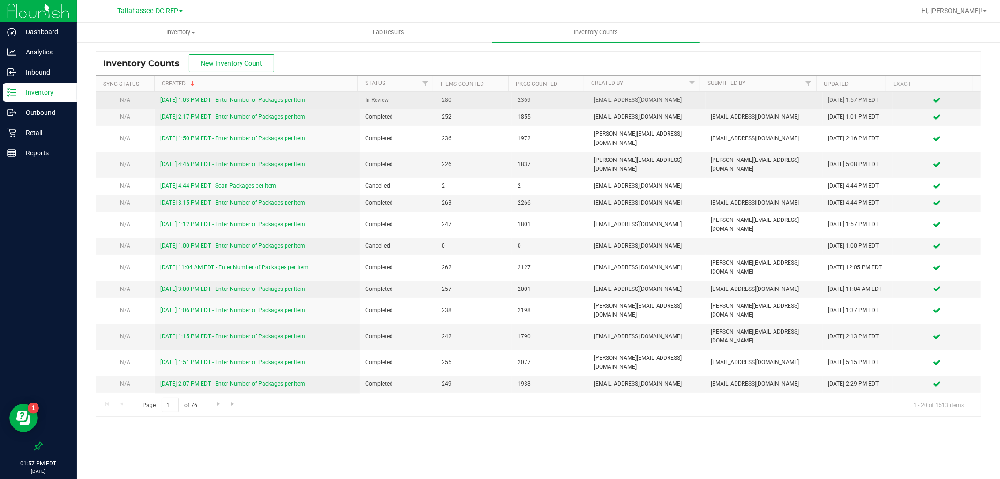
click at [252, 97] on link "9/22/25 1:03 PM EDT - Enter Number of Packages per Item" at bounding box center [232, 100] width 145 height 7
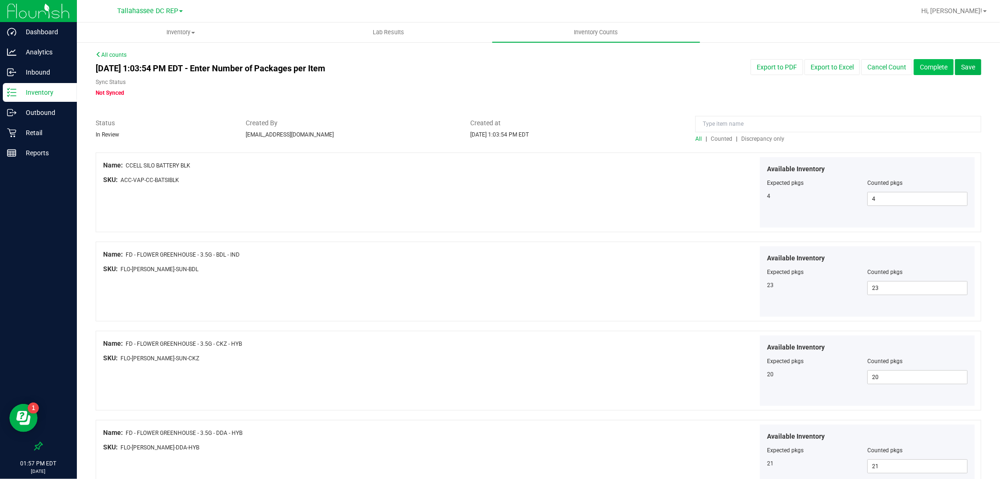
click at [920, 75] on button "Complete" at bounding box center [934, 67] width 40 height 16
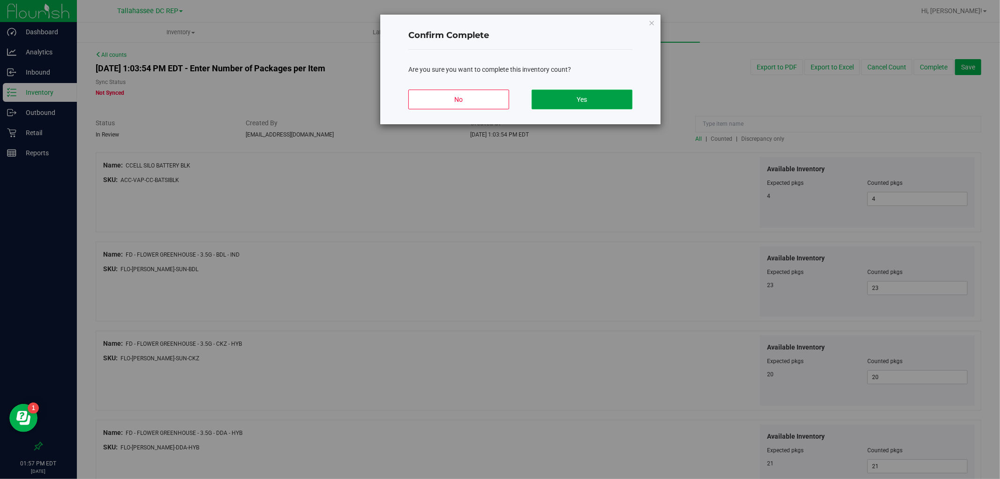
click at [537, 105] on button "Yes" at bounding box center [582, 100] width 101 height 20
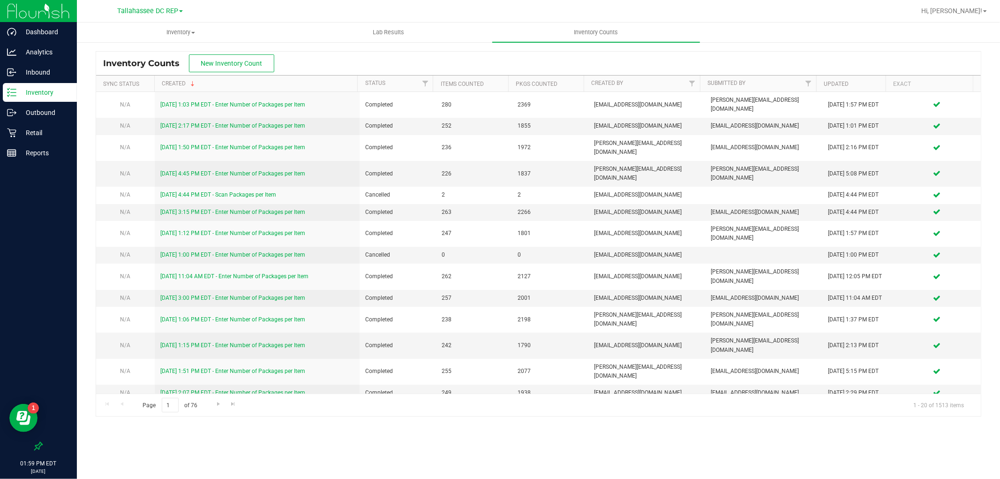
click at [54, 88] on p "Inventory" at bounding box center [44, 92] width 56 height 11
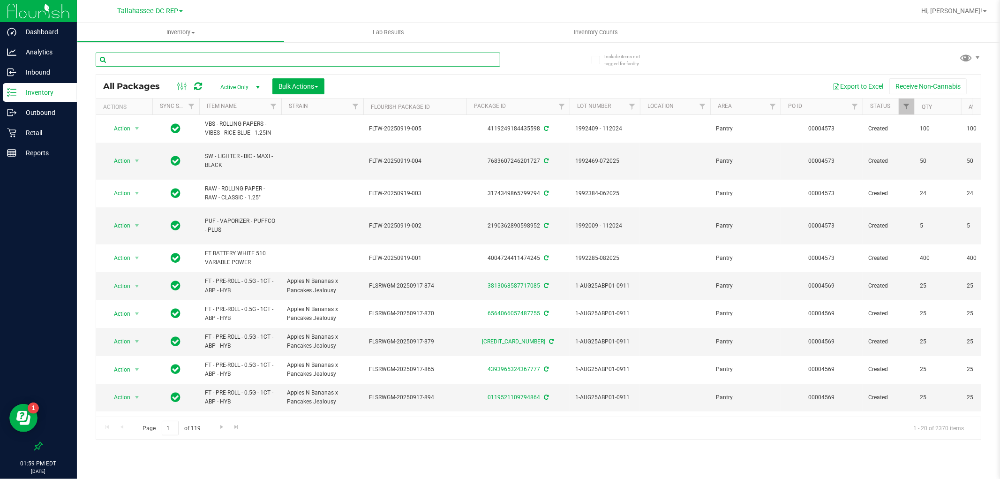
click at [204, 62] on input "text" at bounding box center [298, 60] width 405 height 14
type input "ccell"
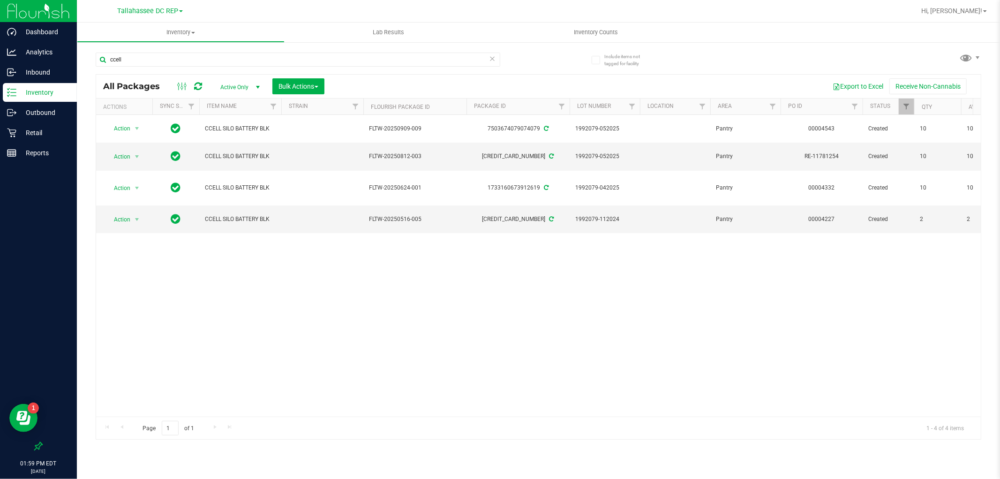
click at [784, 301] on div "Action Action Adjust qty Create package Edit attributes Global inventory Locate…" at bounding box center [538, 265] width 885 height 301
click at [909, 109] on span "Filter" at bounding box center [906, 107] width 8 height 8
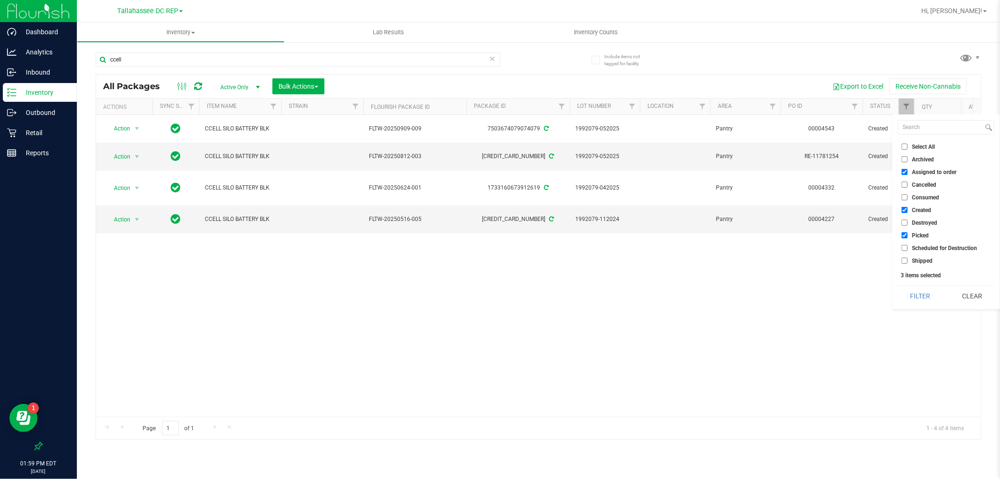
click at [903, 259] on input "Shipped" at bounding box center [905, 260] width 6 height 6
checkbox input "true"
click at [930, 301] on button "Filter" at bounding box center [920, 295] width 45 height 21
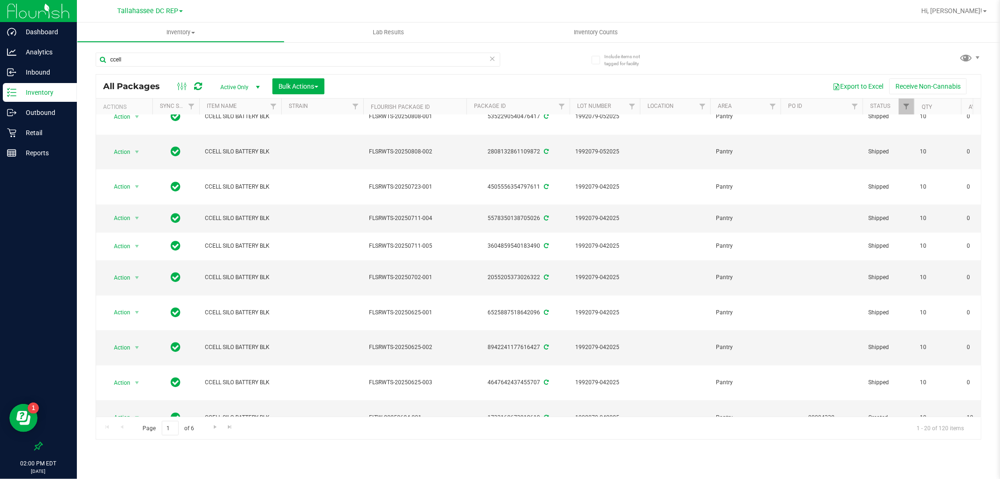
scroll to position [263, 0]
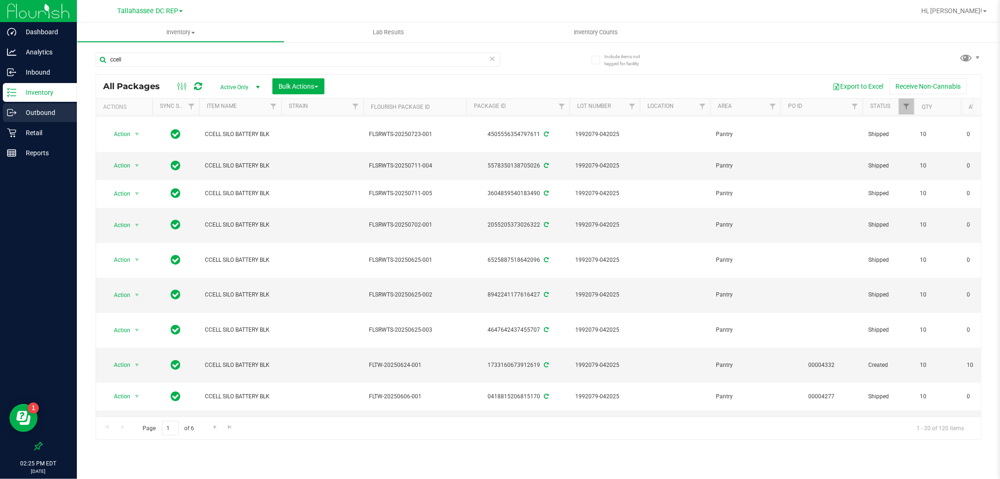
click at [53, 109] on p "Outbound" at bounding box center [44, 112] width 56 height 11
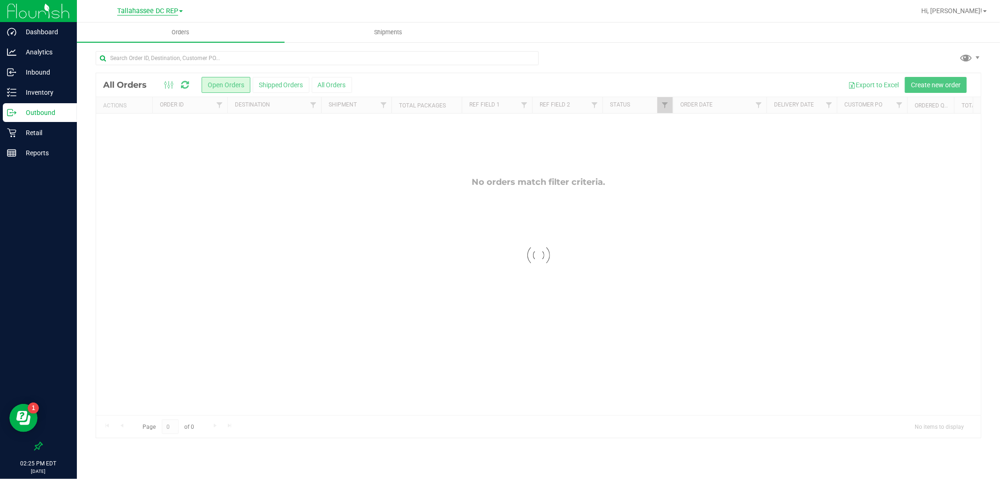
click at [163, 10] on span "Tallahassee DC REP" at bounding box center [147, 11] width 61 height 8
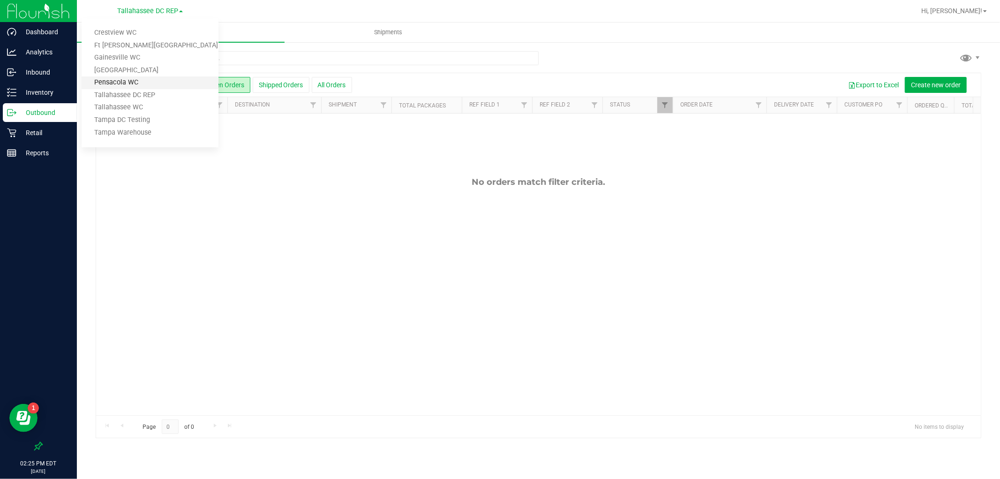
click at [136, 80] on link "Pensacola WC" at bounding box center [150, 82] width 137 height 13
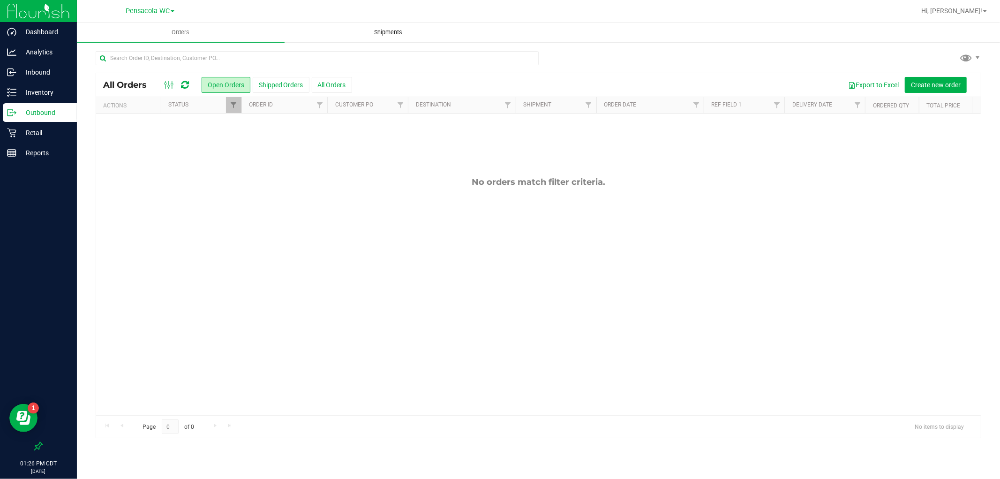
click at [405, 36] on span "Shipments" at bounding box center [388, 32] width 53 height 8
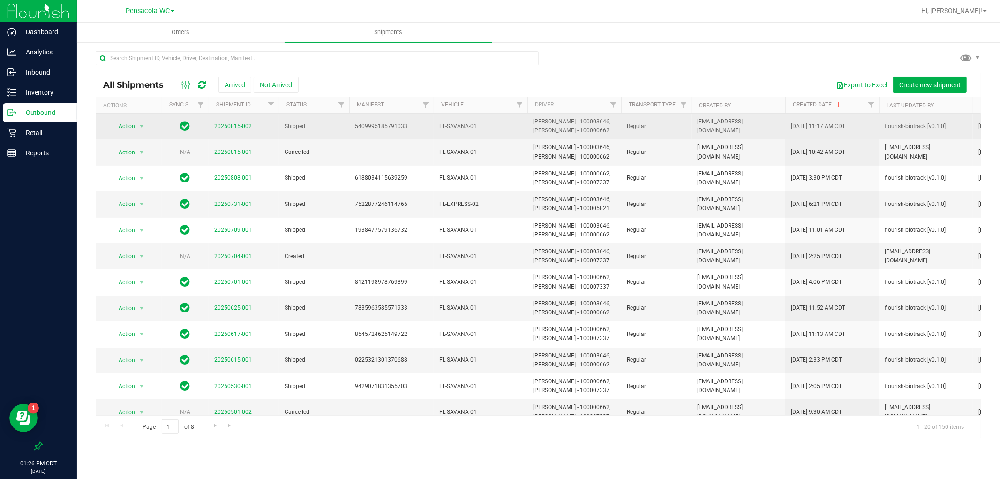
click at [219, 128] on link "20250815-002" at bounding box center [233, 126] width 38 height 7
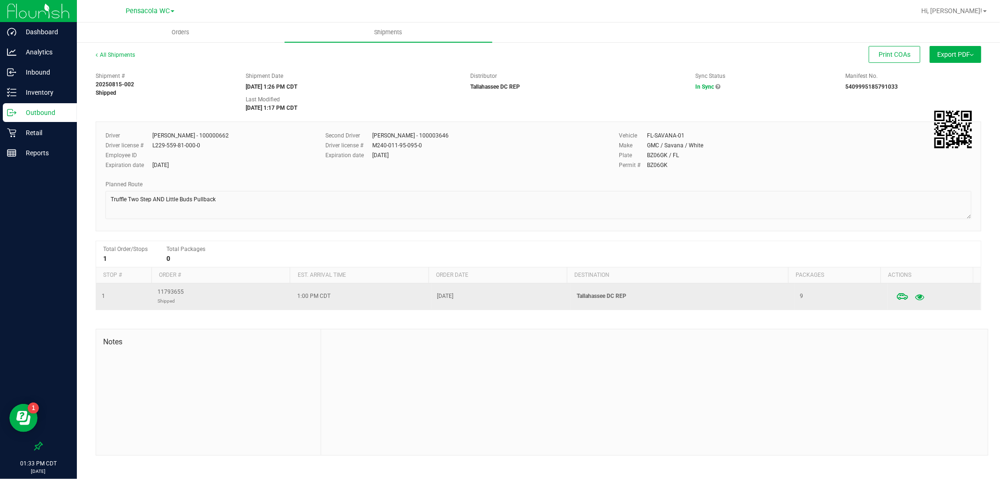
click at [915, 299] on icon "button" at bounding box center [919, 296] width 9 height 7
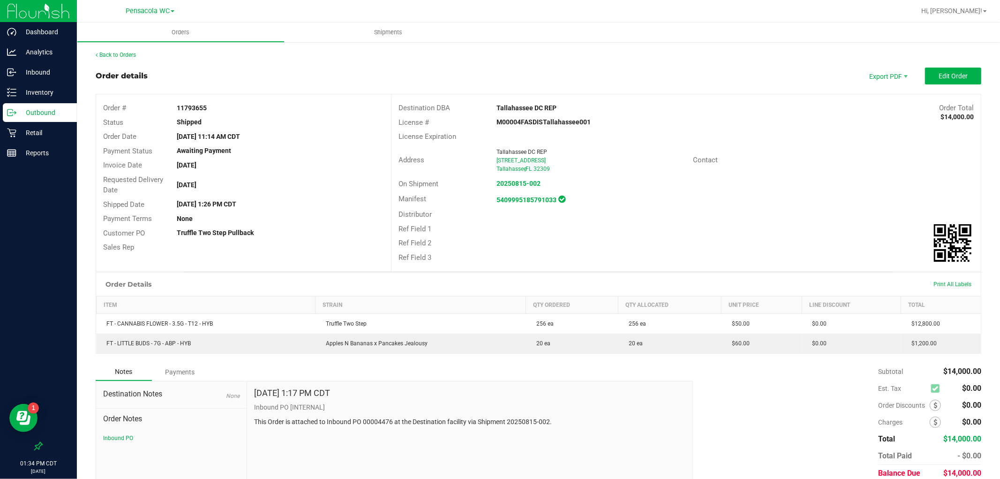
click at [71, 111] on p "Outbound" at bounding box center [44, 112] width 56 height 11
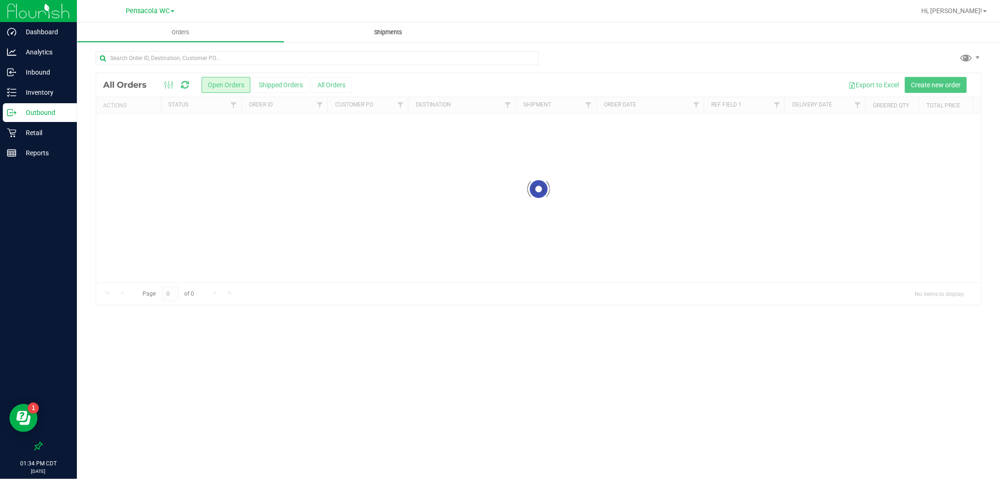
click at [394, 33] on span "Shipments" at bounding box center [388, 32] width 53 height 8
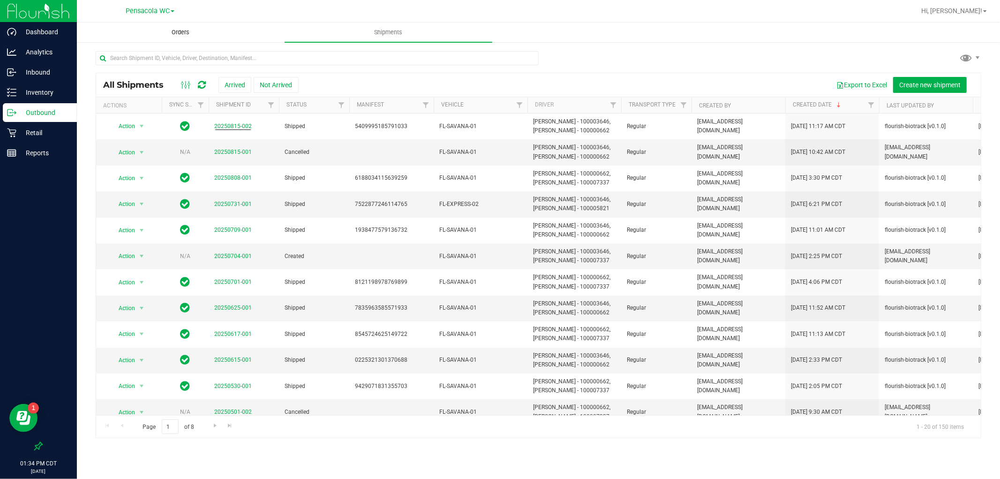
click at [194, 29] on span "Orders" at bounding box center [180, 32] width 43 height 8
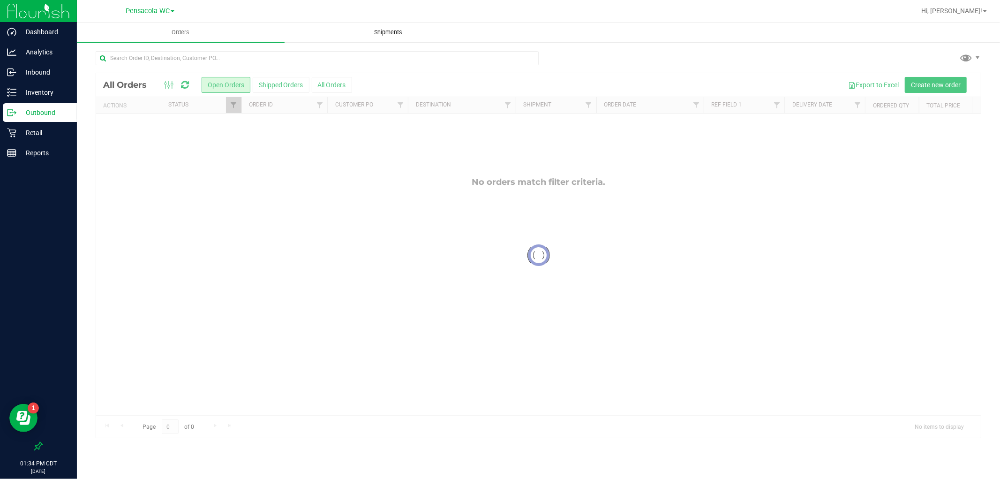
click at [386, 33] on span "Shipments" at bounding box center [388, 32] width 53 height 8
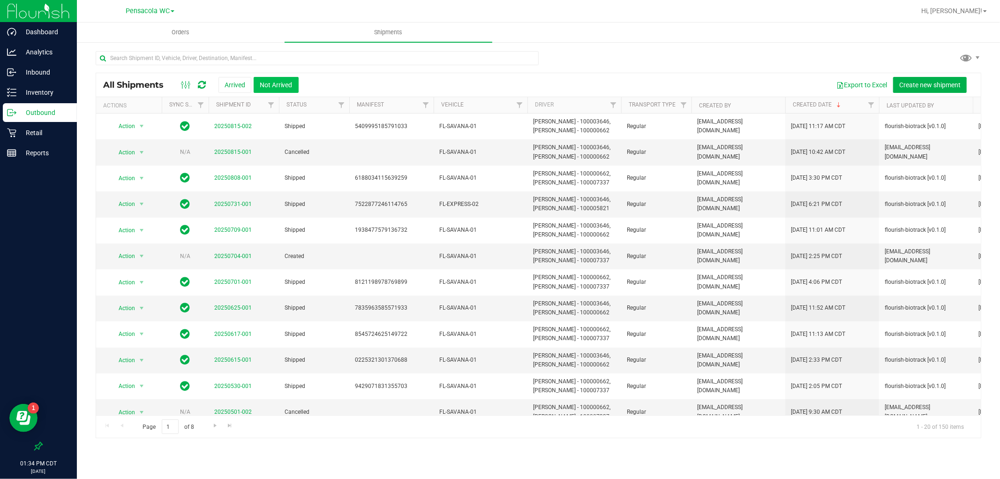
click at [284, 81] on button "Not Arrived" at bounding box center [276, 85] width 45 height 16
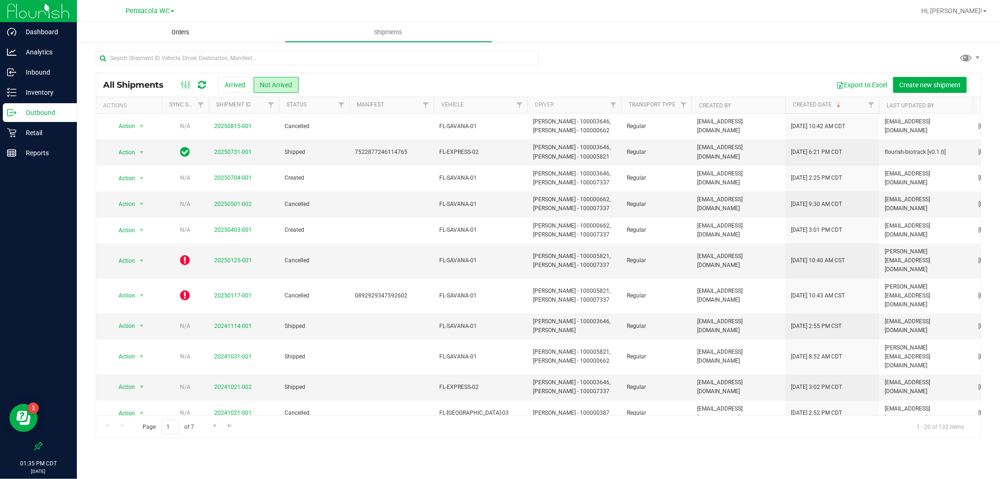
click at [186, 34] on span "Orders" at bounding box center [180, 32] width 43 height 8
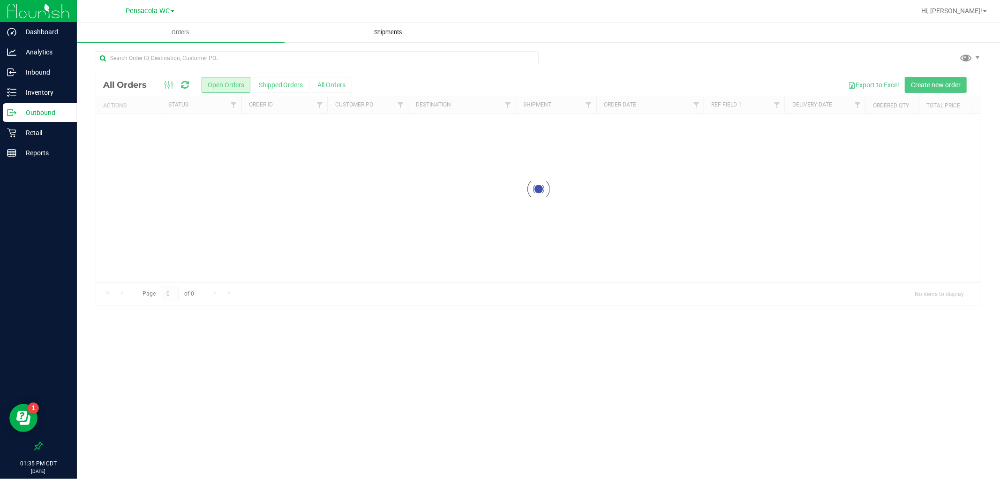
click at [380, 26] on uib-tab-heading "Shipments" at bounding box center [388, 32] width 207 height 19
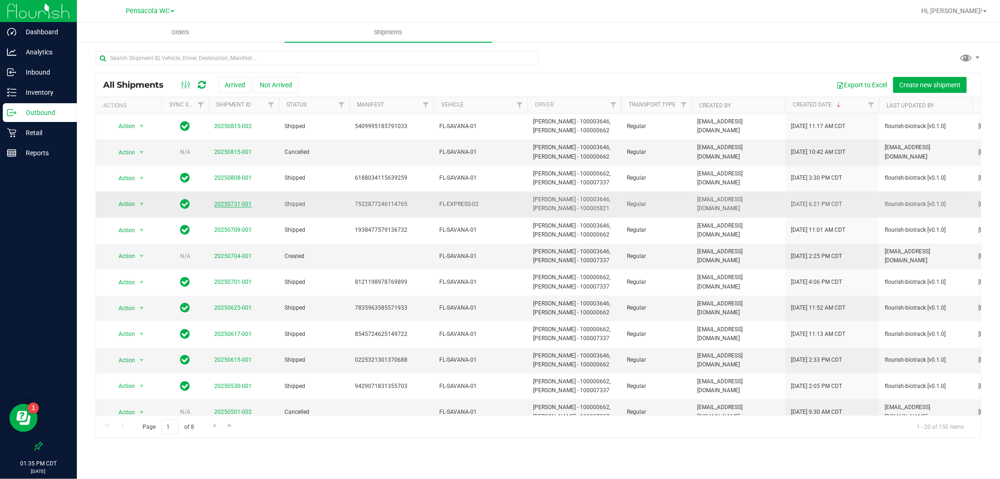
click at [238, 204] on link "20250731-001" at bounding box center [233, 204] width 38 height 7
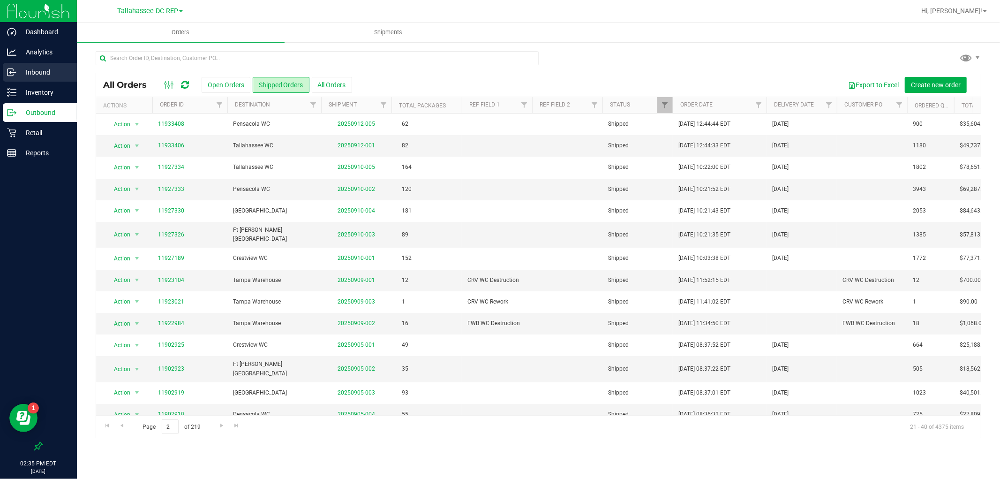
click at [64, 75] on p "Inbound" at bounding box center [44, 72] width 56 height 11
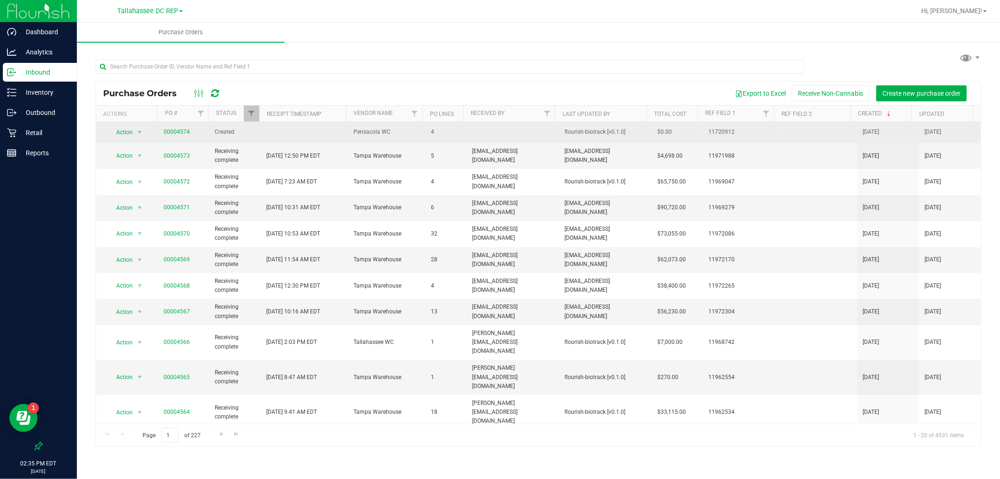
click at [189, 132] on span "00004574" at bounding box center [184, 132] width 40 height 9
click at [184, 132] on link "00004574" at bounding box center [177, 131] width 26 height 7
